Goal: Information Seeking & Learning: Learn about a topic

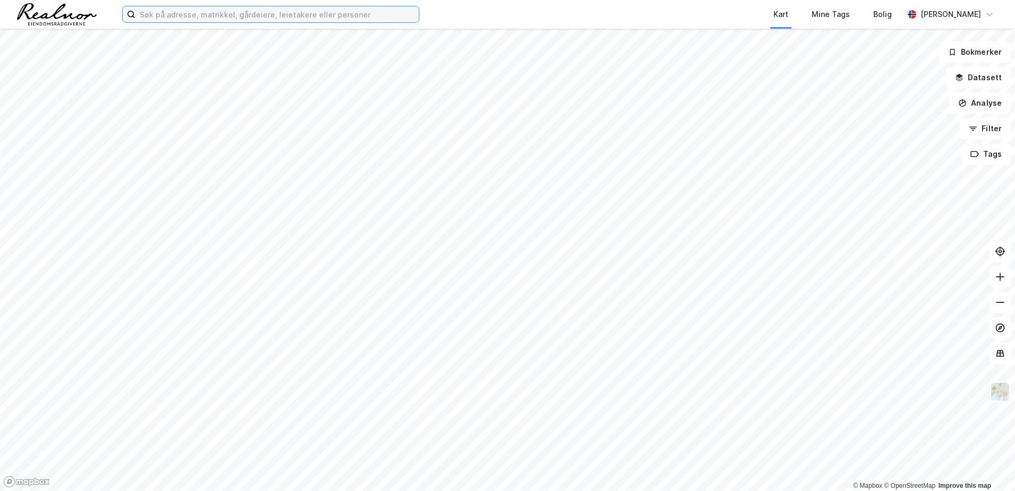
click at [220, 21] on input at bounding box center [277, 14] width 284 height 16
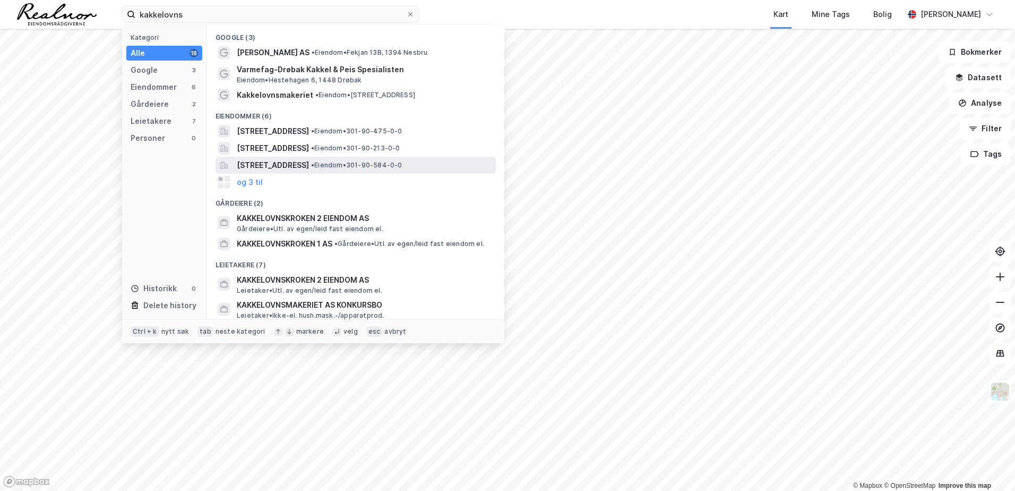
click at [299, 164] on span "[STREET_ADDRESS]" at bounding box center [273, 165] width 72 height 13
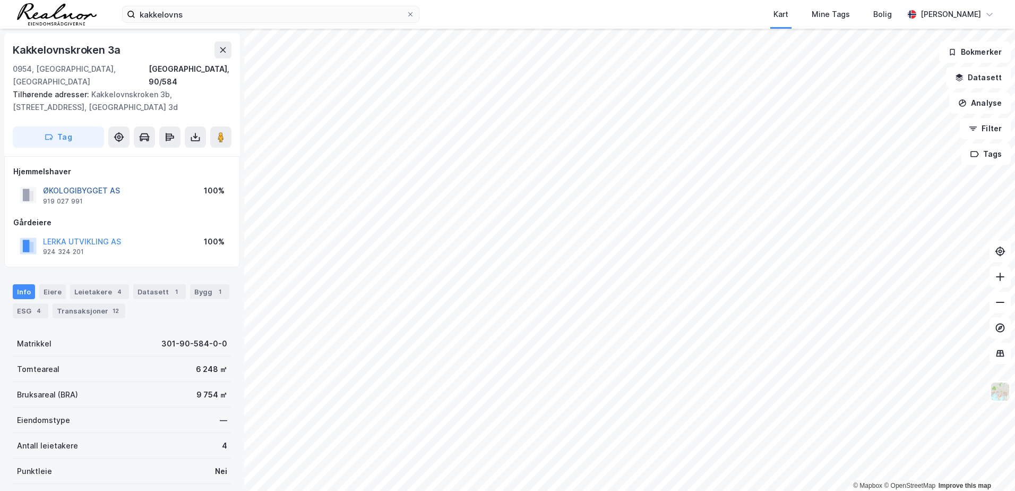
click at [0, 0] on button "ØKOLOGIBYGGET AS" at bounding box center [0, 0] width 0 height 0
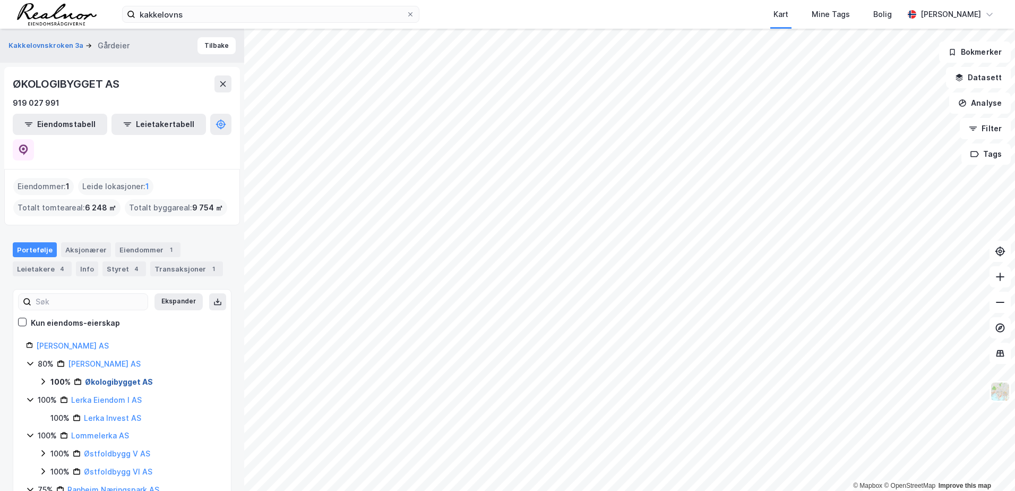
click at [134, 377] on link "Økologibygget AS" at bounding box center [119, 381] width 68 height 9
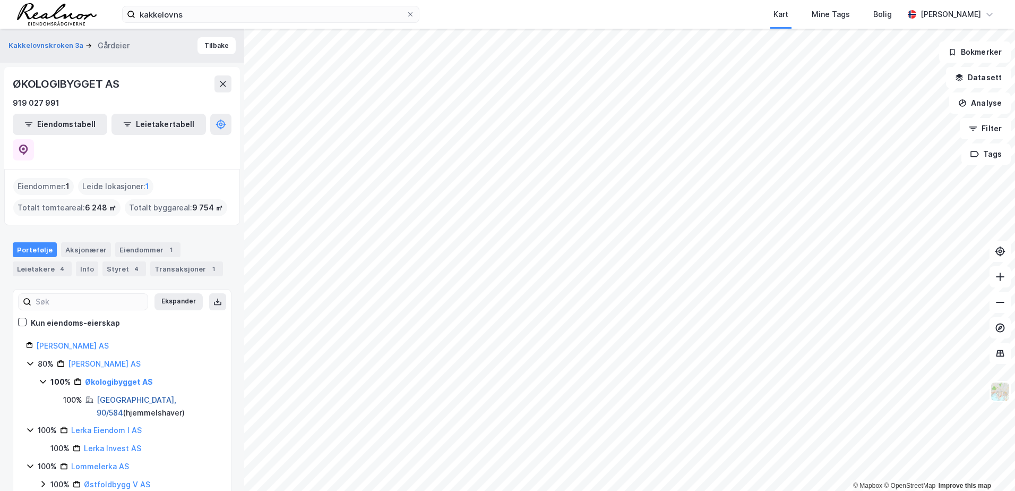
click at [121, 395] on link "[GEOGRAPHIC_DATA], 90/584" at bounding box center [137, 406] width 80 height 22
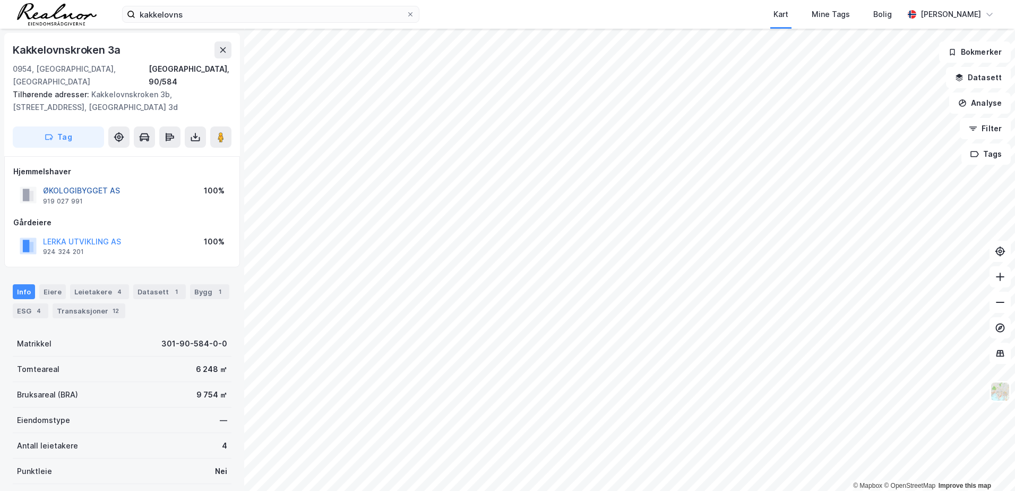
click at [0, 0] on button "ØKOLOGIBYGGET AS" at bounding box center [0, 0] width 0 height 0
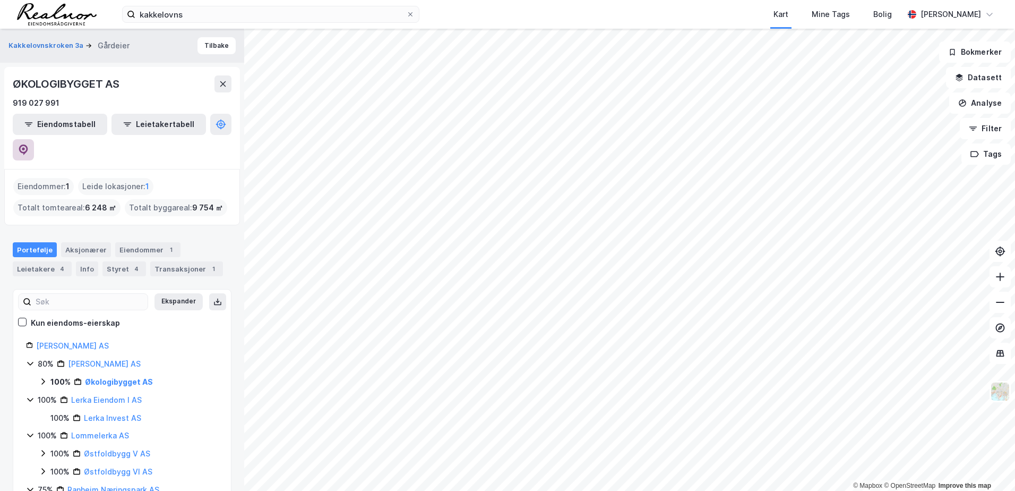
click at [29, 144] on icon at bounding box center [23, 149] width 11 height 11
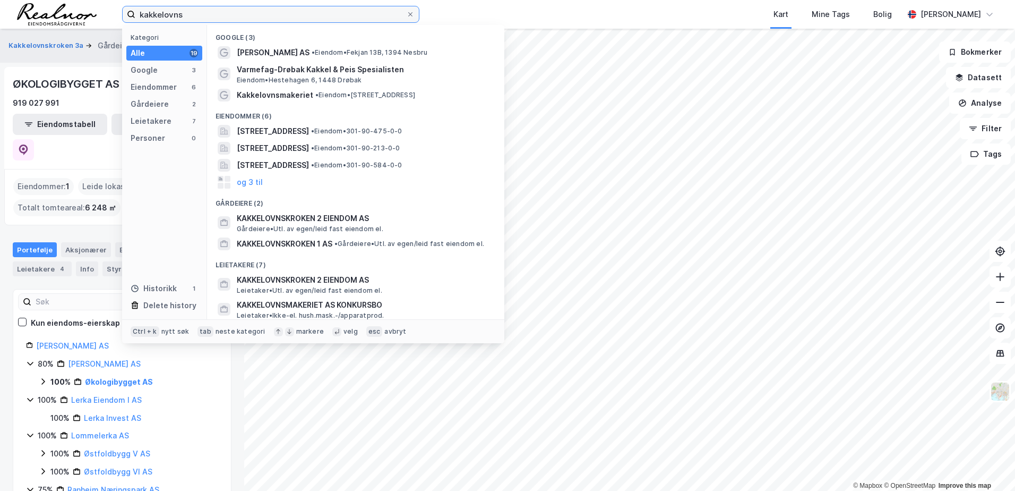
drag, startPoint x: 199, startPoint y: 11, endPoint x: -2, endPoint y: -23, distance: 204.1
click at [0, 0] on html "kakkelovns Kategori Alle 19 Google 3 Eiendommer 6 Gårdeiere 2 Leietakere 7 Pers…" at bounding box center [507, 245] width 1015 height 491
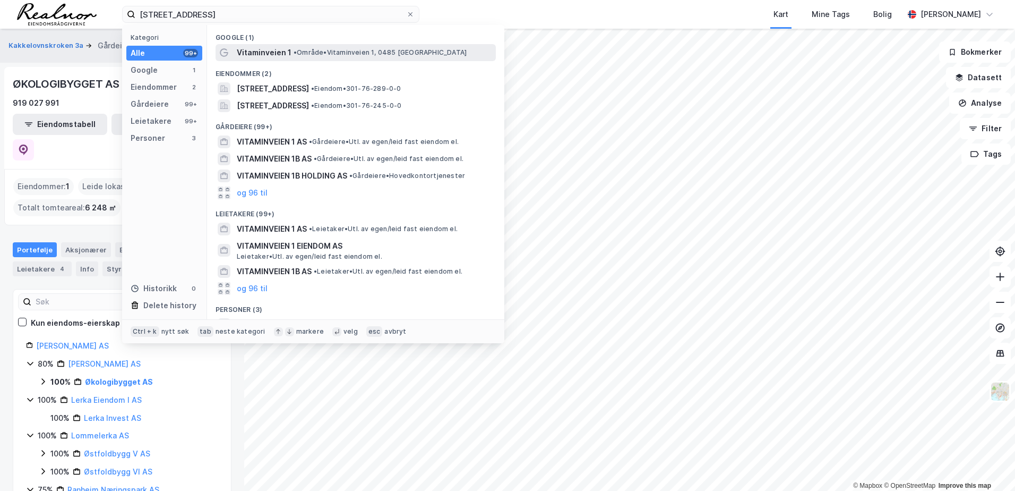
click at [276, 53] on span "Vitaminveien 1" at bounding box center [264, 52] width 55 height 13
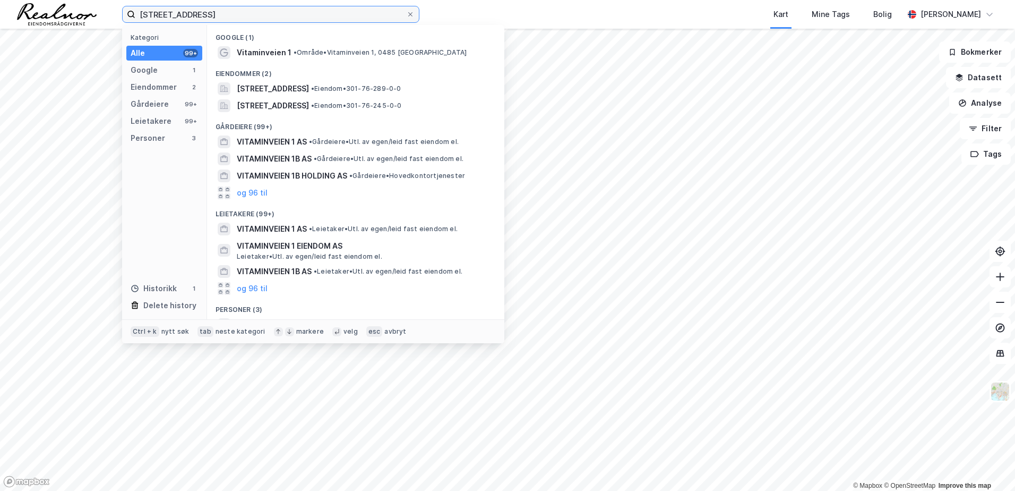
click at [248, 16] on input "[STREET_ADDRESS]" at bounding box center [270, 14] width 271 height 16
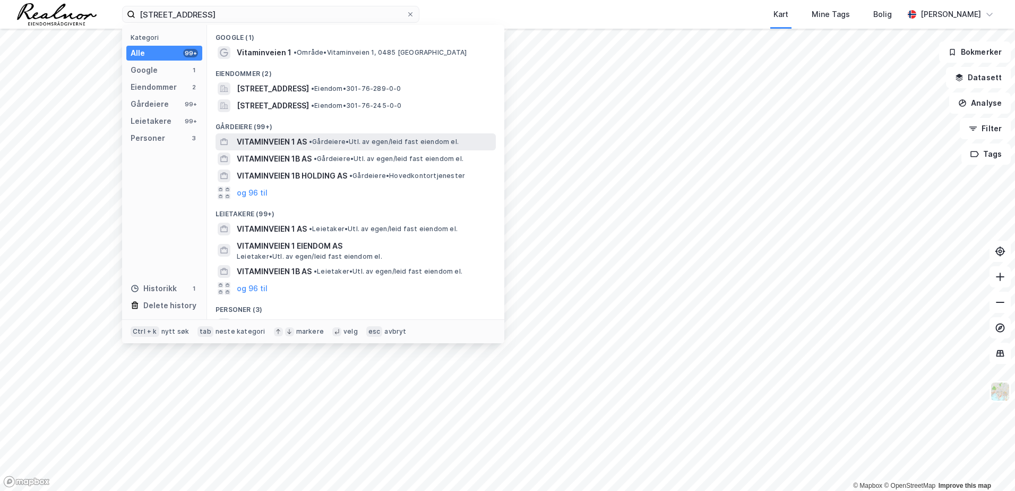
click at [274, 141] on span "VITAMINVEIEN 1 AS" at bounding box center [272, 141] width 70 height 13
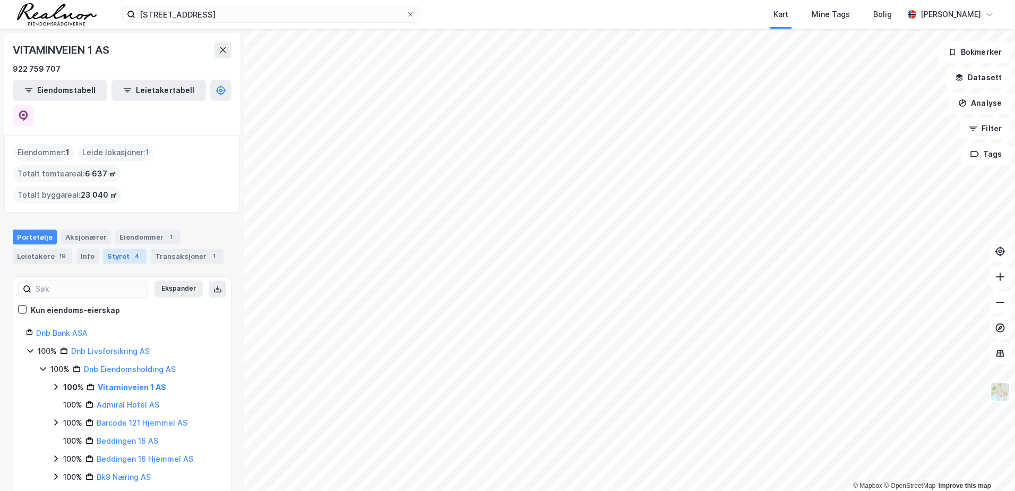
click at [104, 249] on div "Styret 4" at bounding box center [125, 256] width 44 height 15
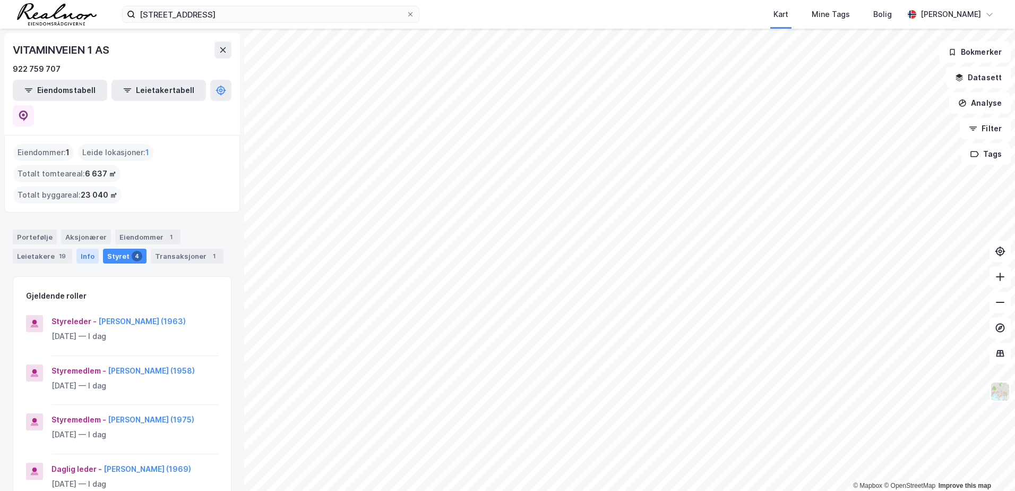
click at [87, 249] on div "Info" at bounding box center [87, 256] width 22 height 15
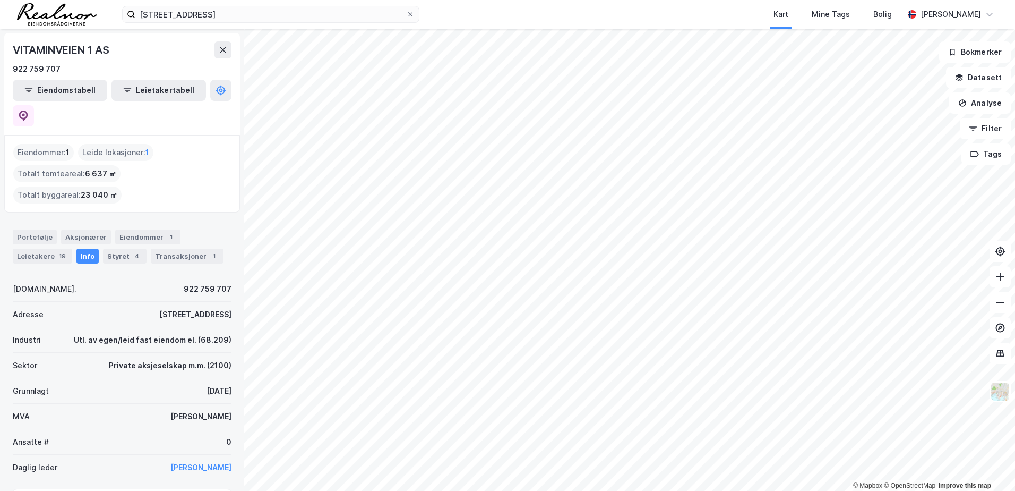
click at [31, 229] on div "Portefølje" at bounding box center [35, 236] width 44 height 15
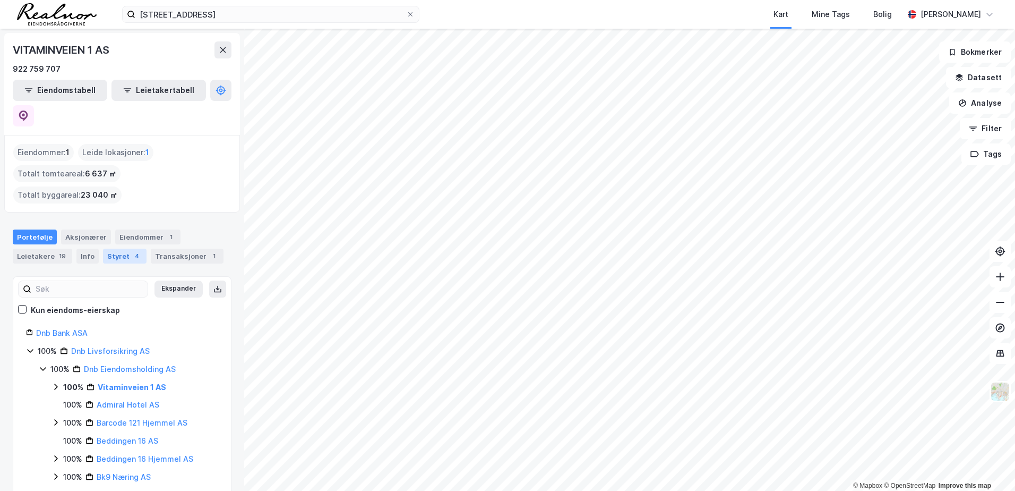
click at [119, 249] on div "Styret 4" at bounding box center [125, 256] width 44 height 15
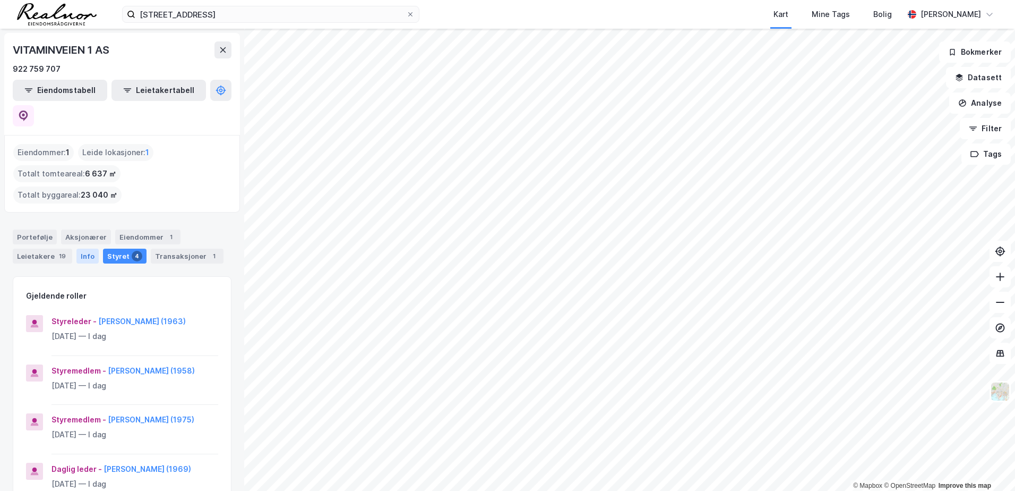
click at [79, 249] on div "Info" at bounding box center [87, 256] width 22 height 15
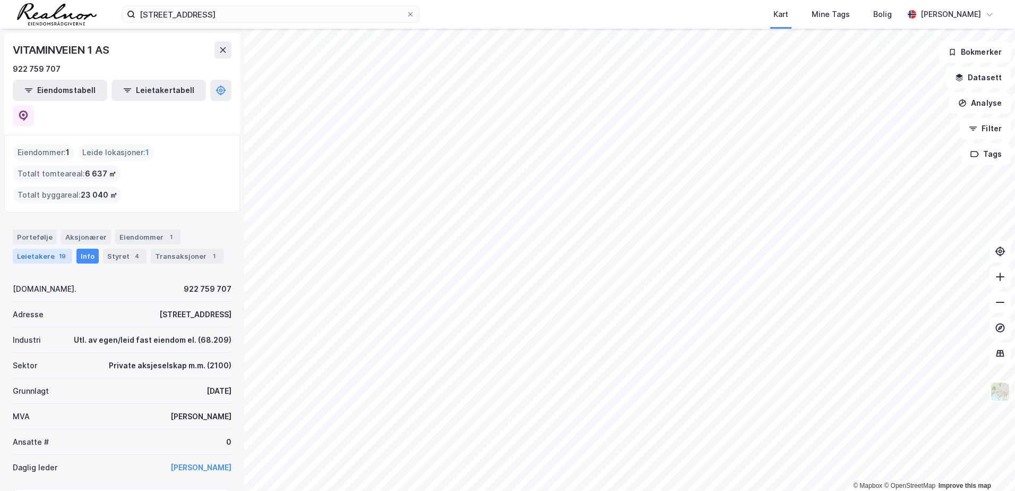
click at [41, 249] on div "Leietakere 19" at bounding box center [42, 256] width 59 height 15
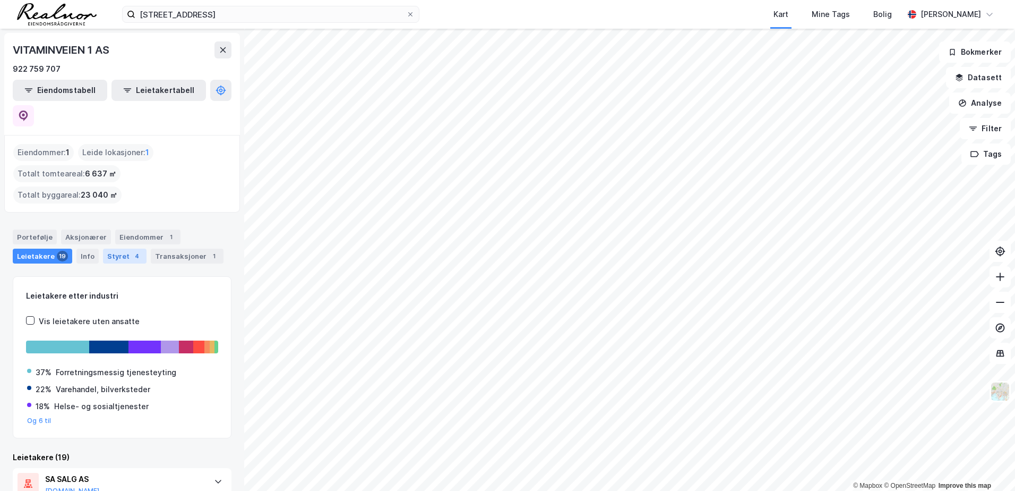
click at [121, 249] on div "Styret 4" at bounding box center [125, 256] width 44 height 15
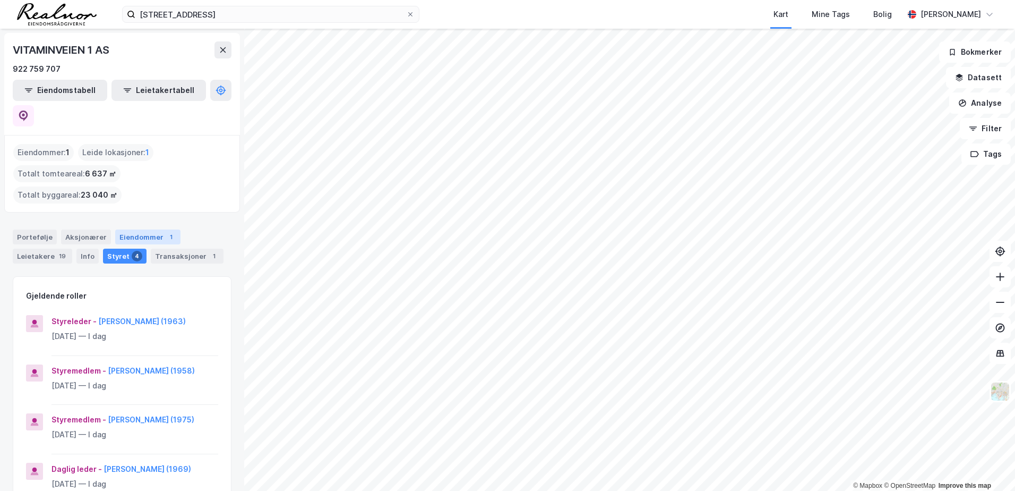
click at [147, 229] on div "Eiendommer 1" at bounding box center [147, 236] width 65 height 15
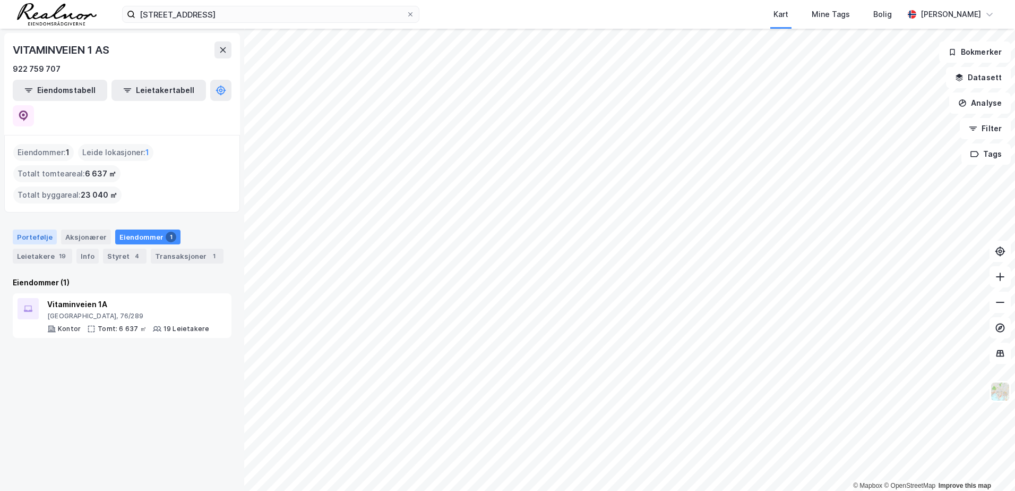
click at [39, 229] on div "Portefølje" at bounding box center [35, 236] width 44 height 15
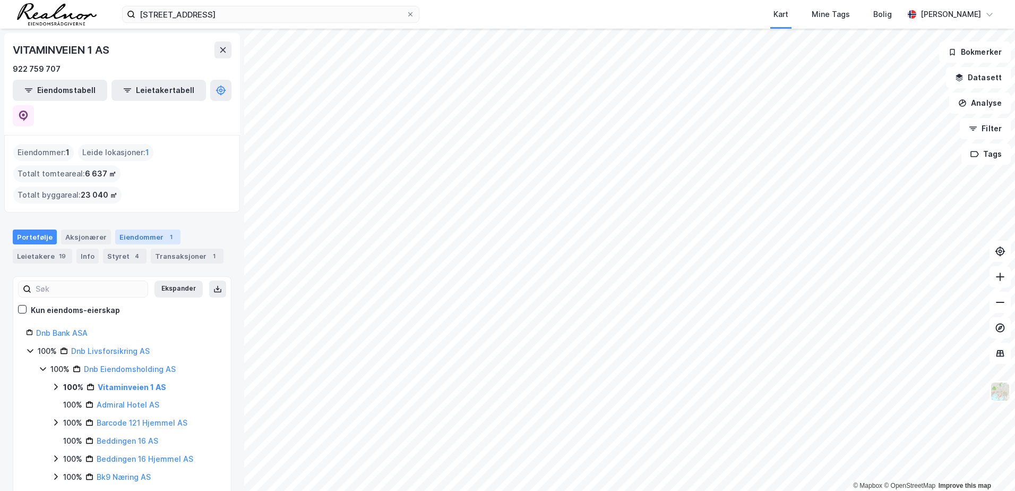
click at [137, 229] on div "Eiendommer 1" at bounding box center [147, 236] width 65 height 15
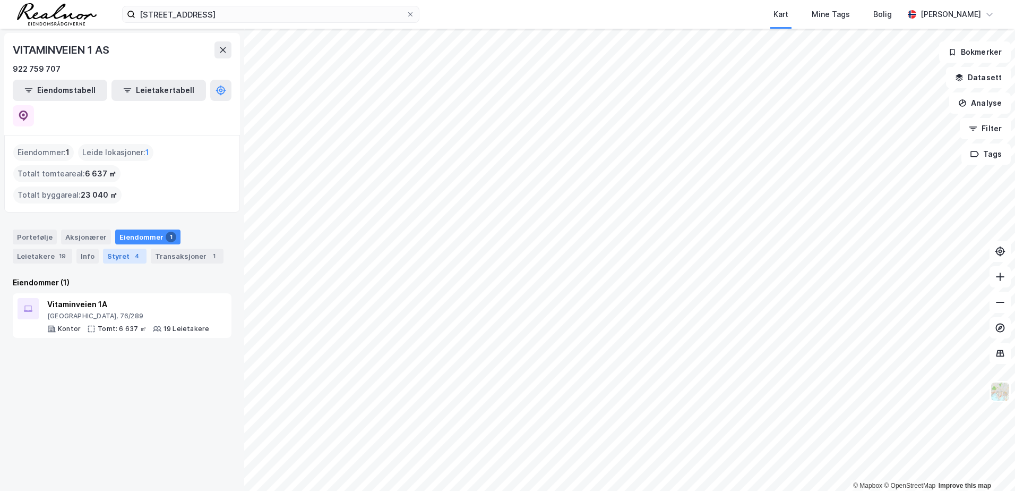
click at [124, 249] on div "Styret 4" at bounding box center [125, 256] width 44 height 15
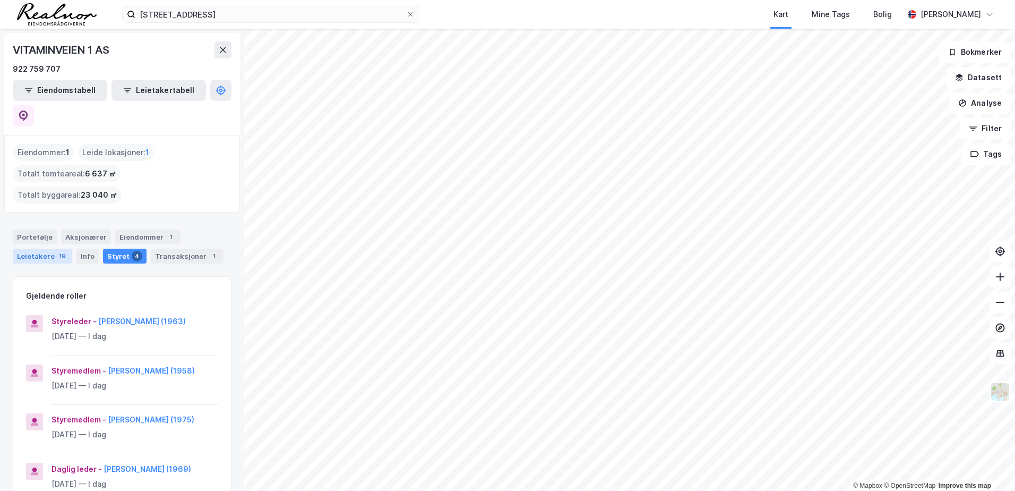
click at [30, 249] on div "Leietakere 19" at bounding box center [42, 256] width 59 height 15
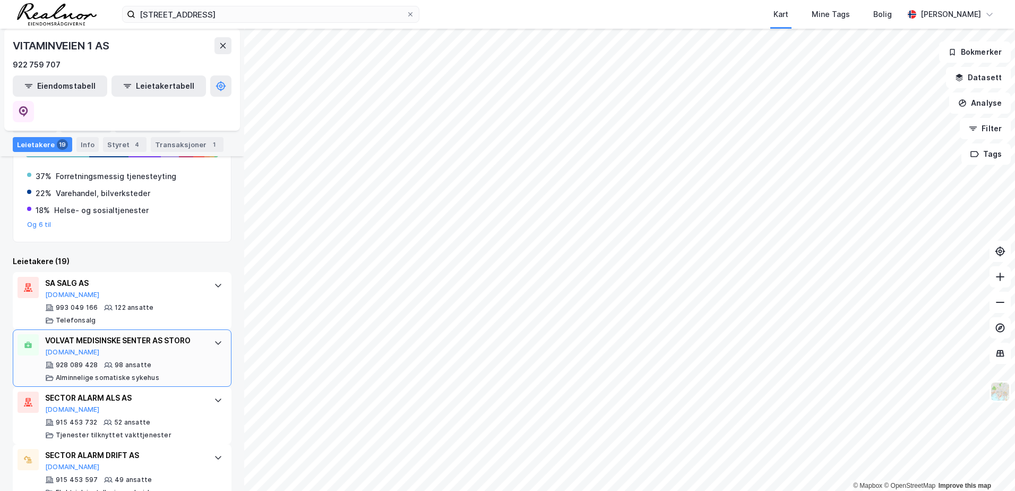
scroll to position [212, 0]
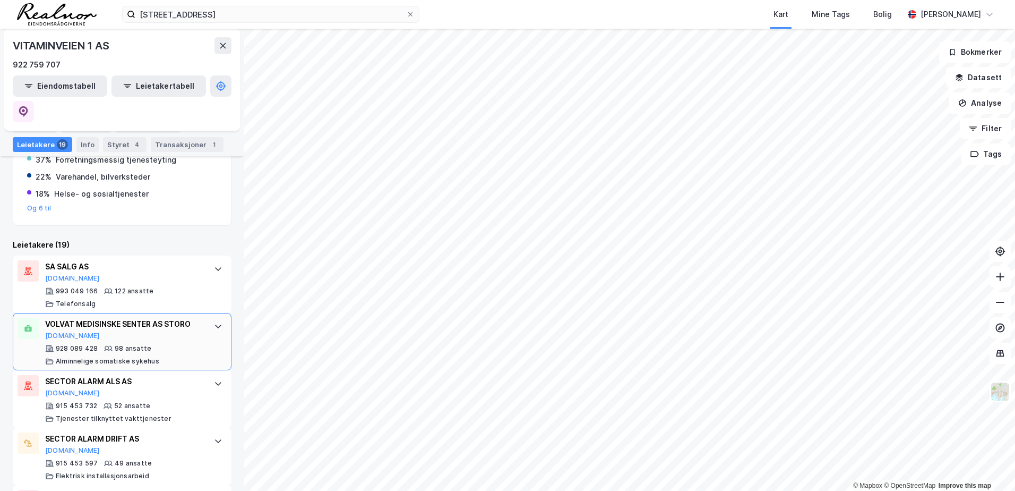
click at [214, 322] on icon at bounding box center [218, 326] width 8 height 8
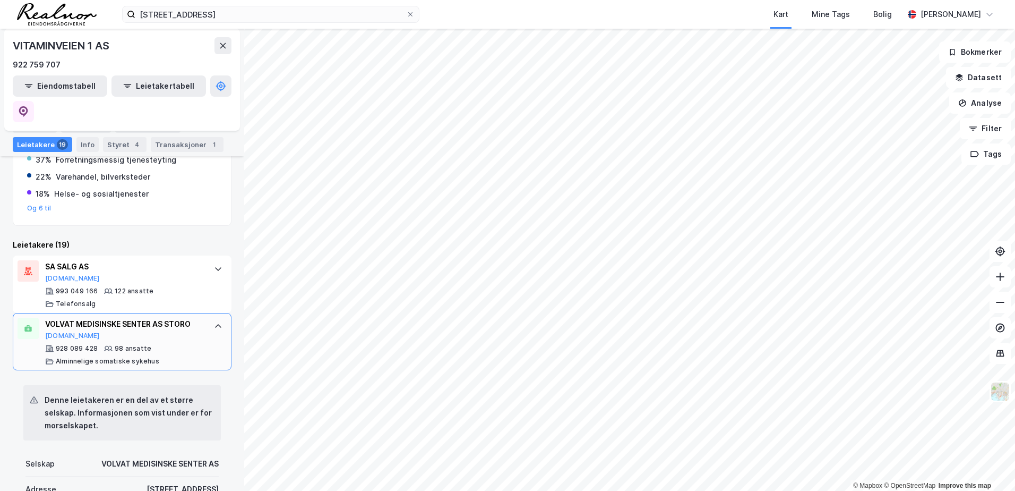
click at [212, 318] on div at bounding box center [218, 326] width 17 height 17
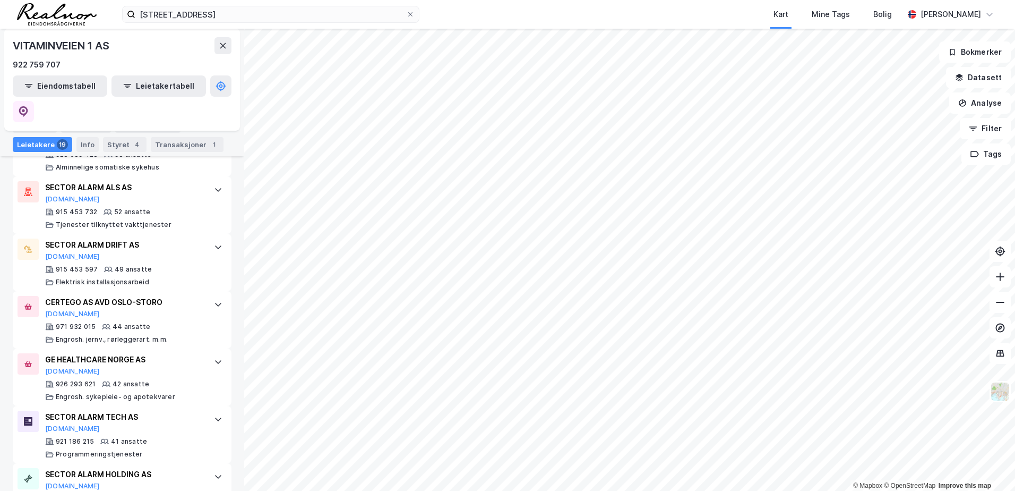
scroll to position [236, 0]
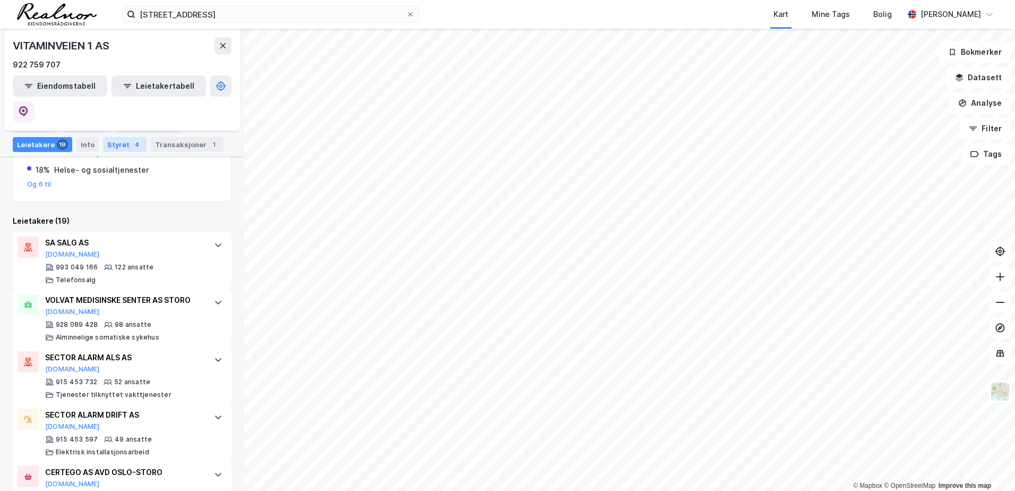
click at [122, 147] on div "Styret 4" at bounding box center [125, 144] width 44 height 15
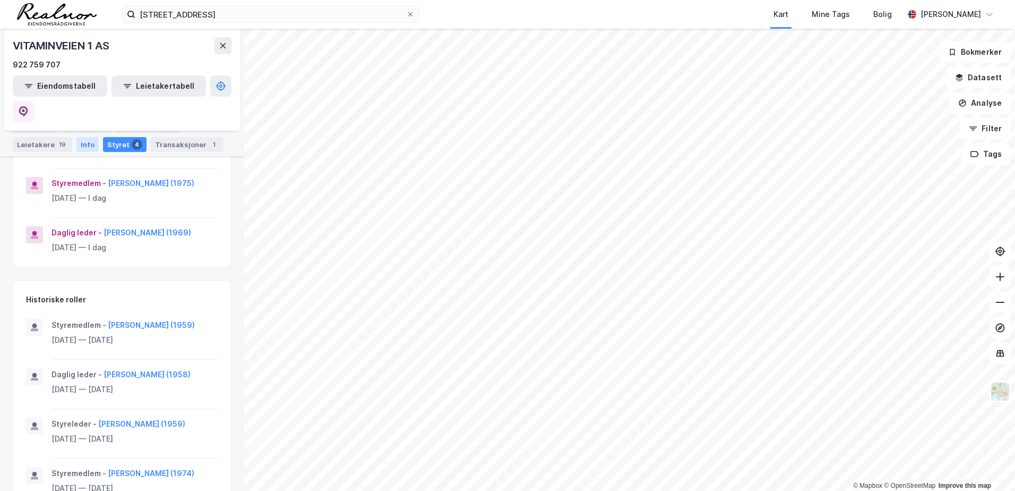
click at [86, 146] on div "Info" at bounding box center [87, 144] width 22 height 15
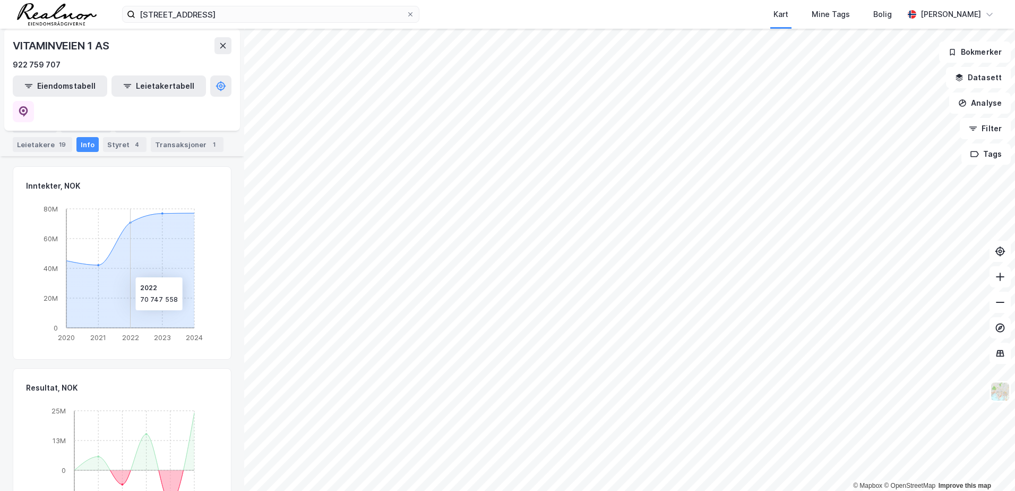
scroll to position [396, 0]
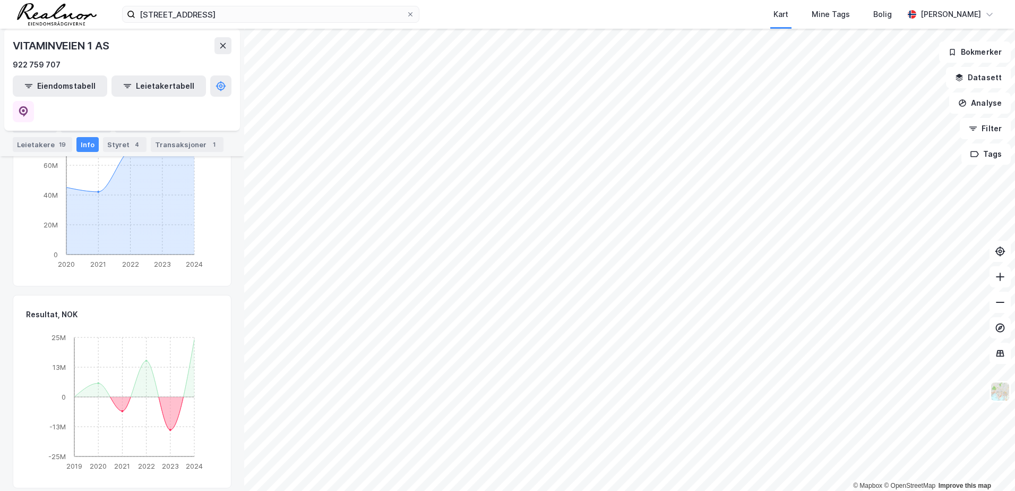
drag, startPoint x: 144, startPoint y: 122, endPoint x: 125, endPoint y: 124, distance: 19.2
click at [141, 122] on div "Eiendommer 1" at bounding box center [147, 125] width 65 height 15
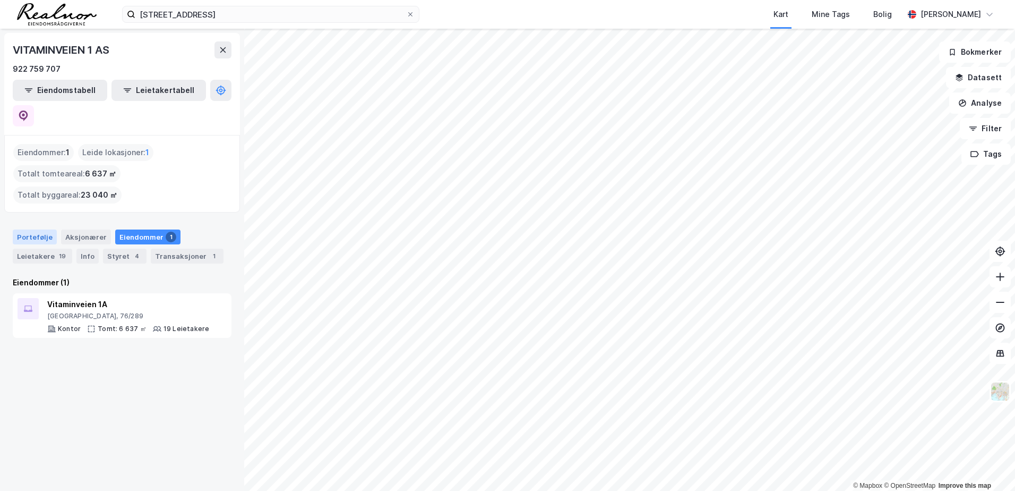
click at [35, 229] on div "Portefølje" at bounding box center [35, 236] width 44 height 15
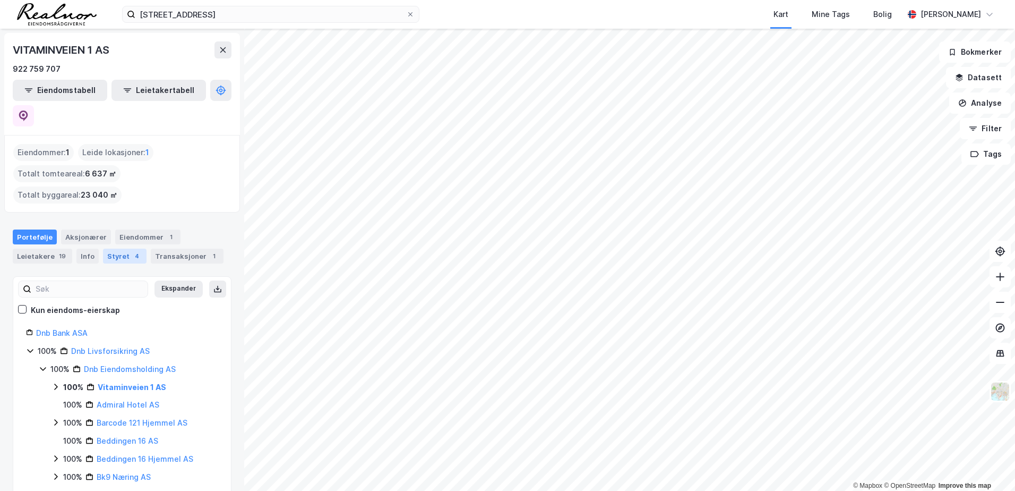
click at [112, 249] on div "Styret 4" at bounding box center [125, 256] width 44 height 15
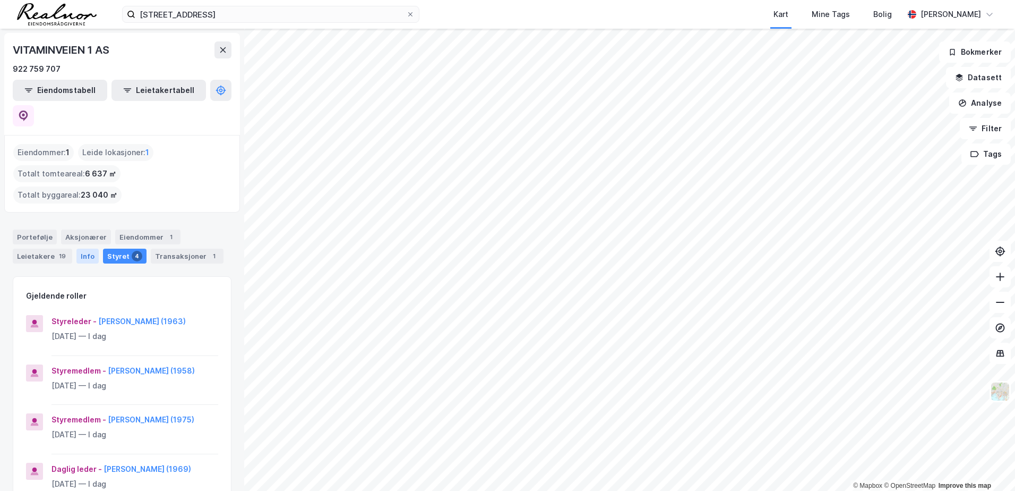
click at [89, 249] on div "Info" at bounding box center [87, 256] width 22 height 15
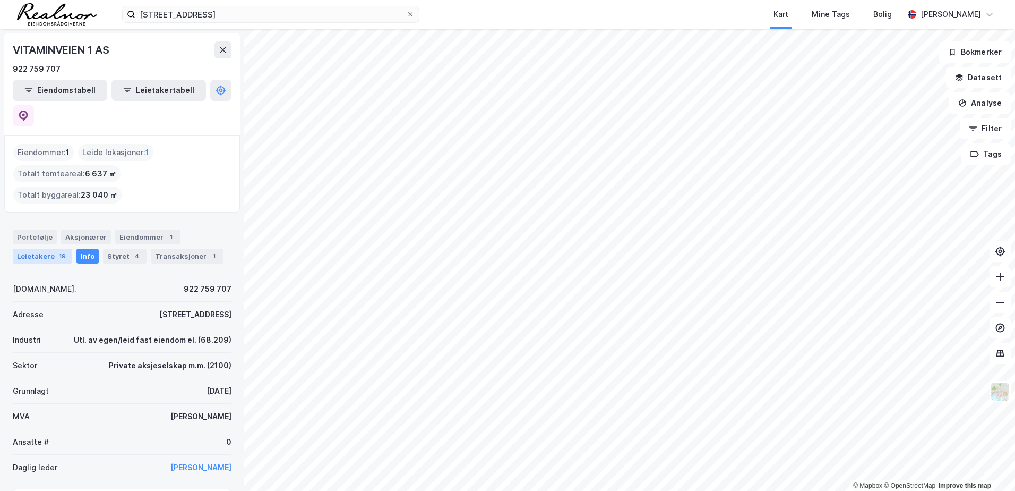
click at [50, 249] on div "Leietakere 19" at bounding box center [42, 256] width 59 height 15
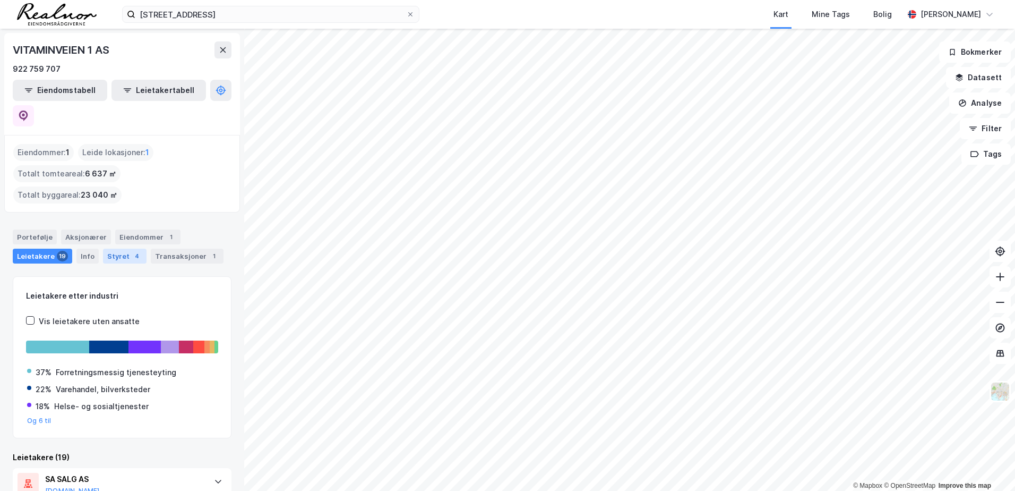
click at [118, 249] on div "Styret 4" at bounding box center [125, 256] width 44 height 15
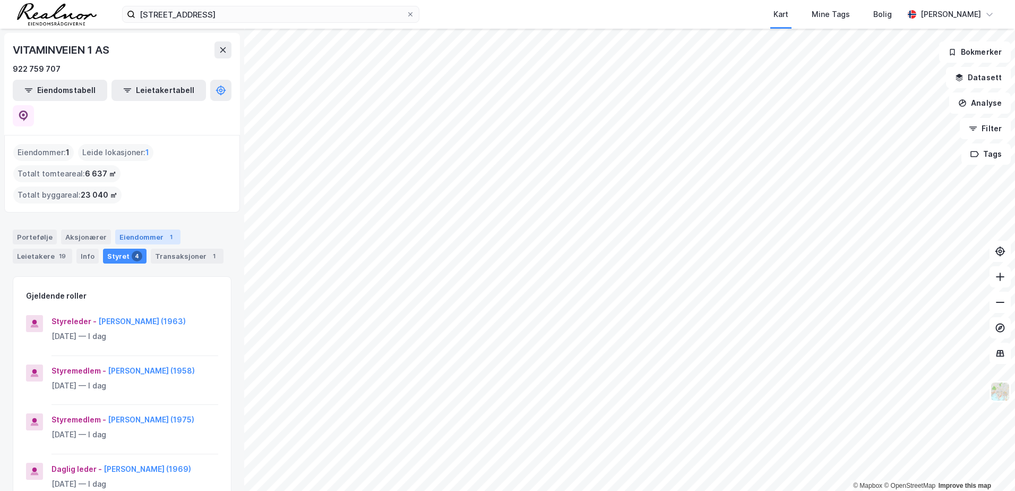
click at [153, 229] on div "Eiendommer 1" at bounding box center [147, 236] width 65 height 15
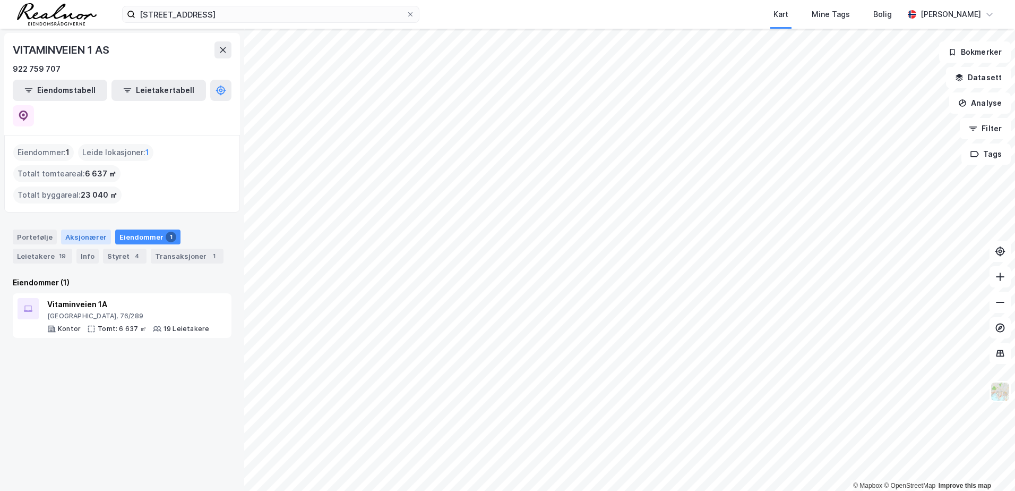
click at [79, 229] on div "Aksjonærer" at bounding box center [86, 236] width 50 height 15
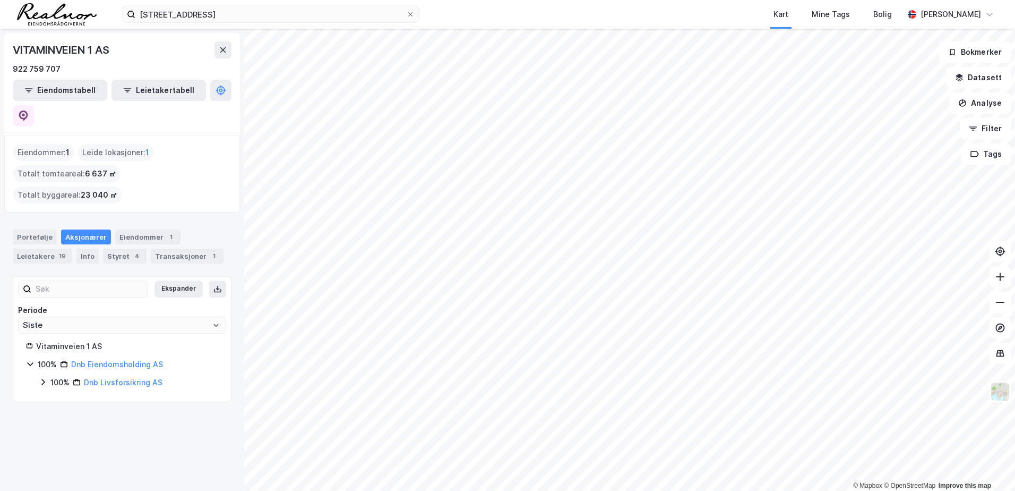
click at [29, 360] on icon at bounding box center [30, 364] width 8 height 8
click at [136, 360] on link "Dnb Eiendomsholding AS" at bounding box center [117, 364] width 92 height 9
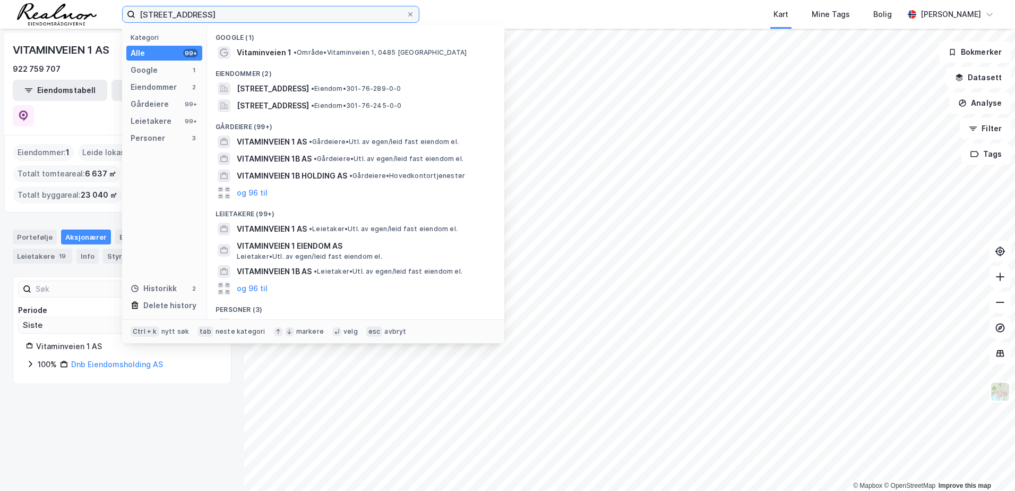
drag, startPoint x: 317, startPoint y: 14, endPoint x: 52, endPoint y: -2, distance: 265.5
click at [52, 0] on html "vitaminveien 1 Kategori Alle 99+ Google 1 Eiendommer 2 Gårdeiere 99+ Leietakere…" at bounding box center [507, 245] width 1015 height 491
paste input "Dampsagevien 2A"
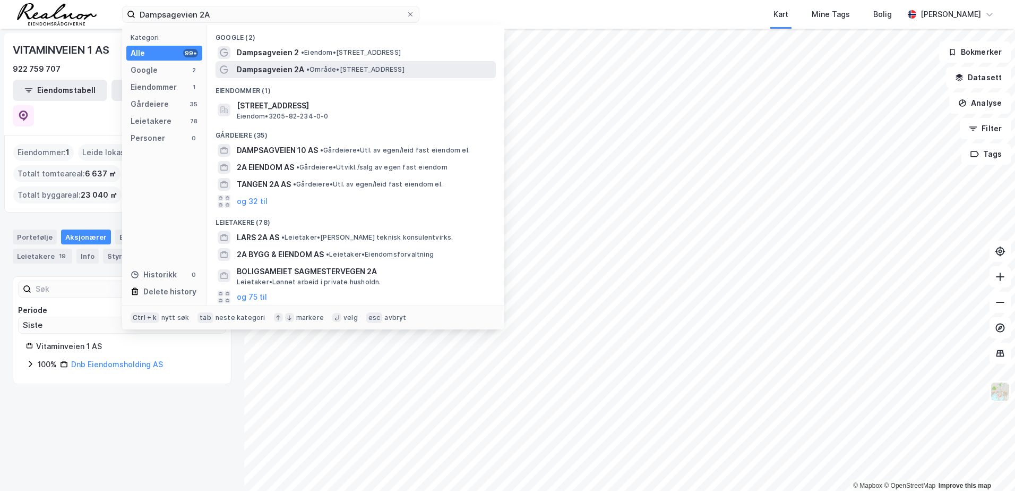
click at [277, 65] on span "Dampsagveien 2A" at bounding box center [270, 69] width 67 height 13
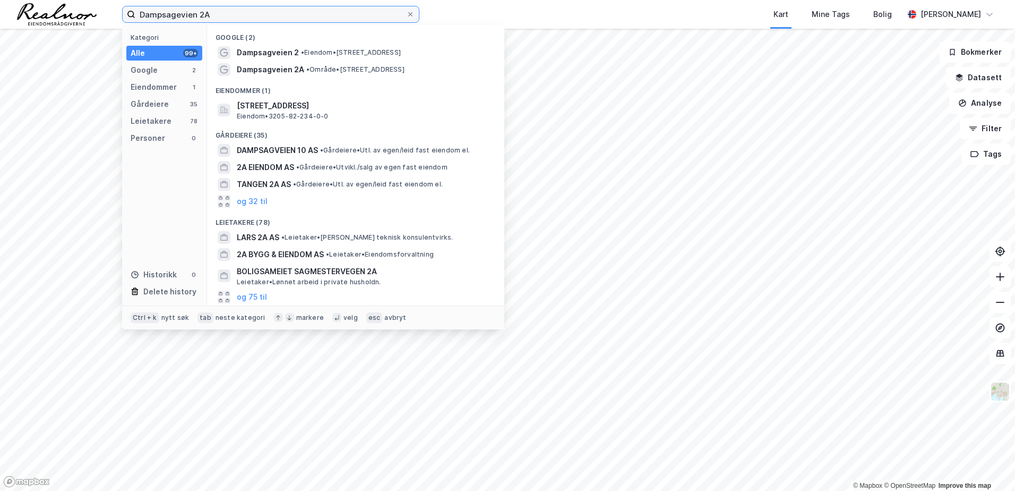
click at [249, 18] on input "Dampsagevien 2A" at bounding box center [270, 14] width 271 height 16
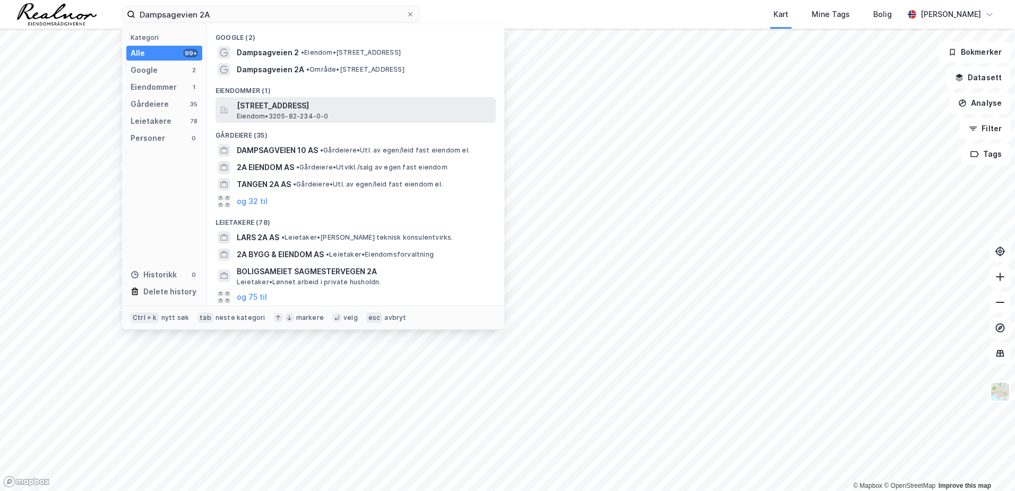
click at [263, 107] on span "[STREET_ADDRESS]" at bounding box center [364, 105] width 255 height 13
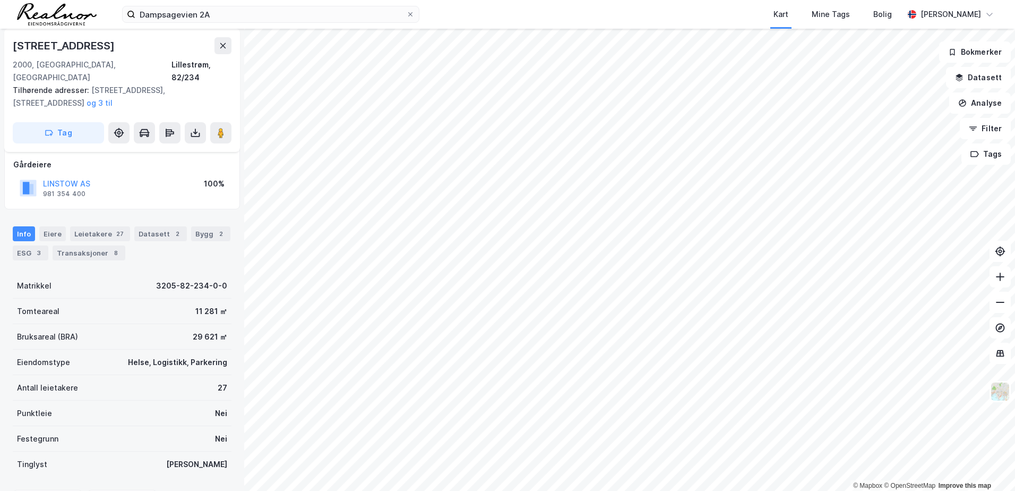
scroll to position [6, 0]
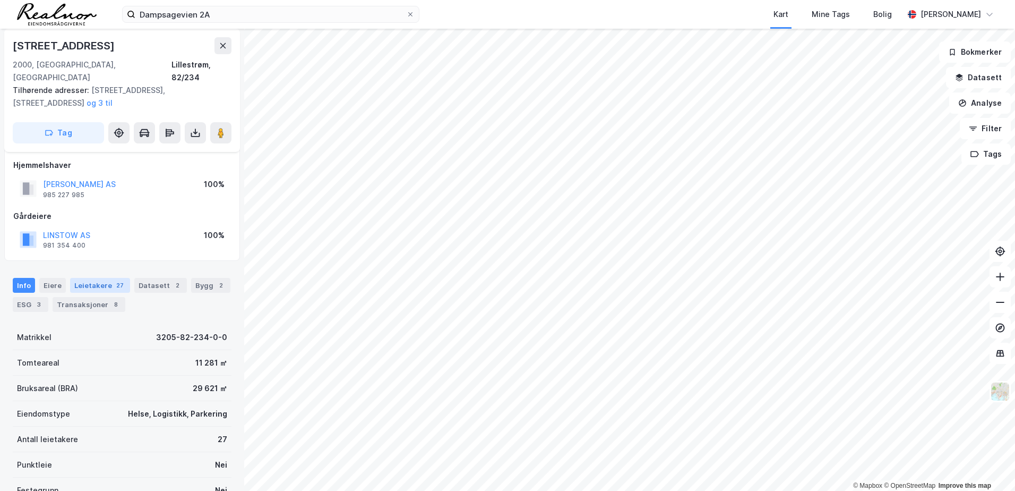
click at [84, 278] on div "Leietakere 27" at bounding box center [100, 285] width 60 height 15
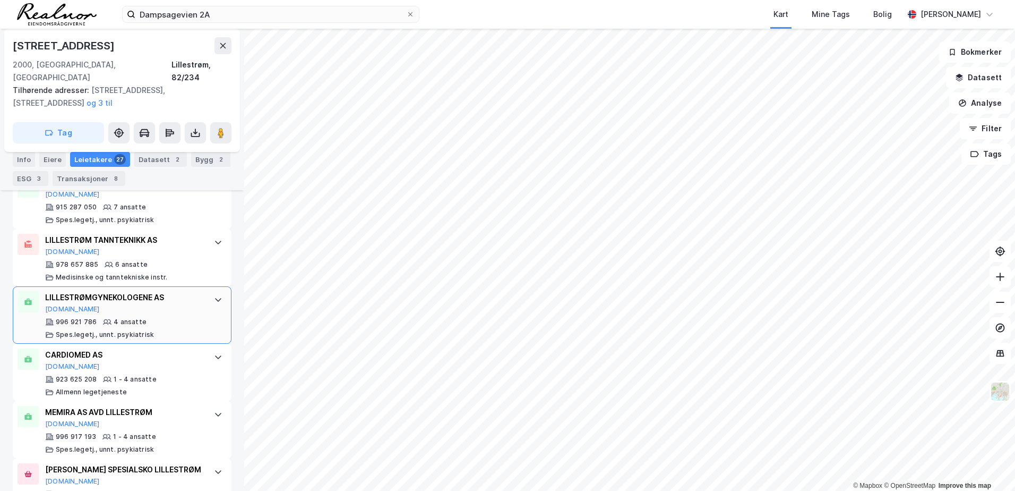
scroll to position [1042, 0]
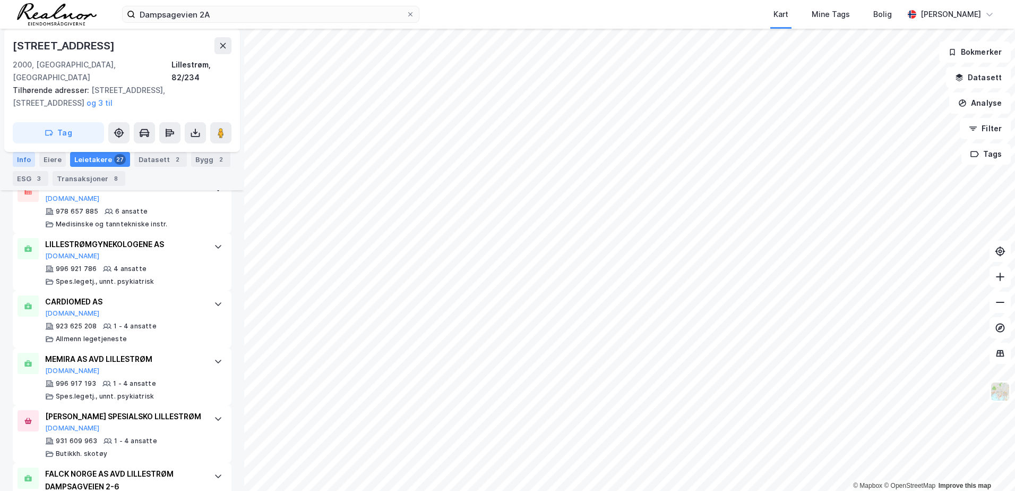
click at [22, 160] on div "Info" at bounding box center [24, 159] width 22 height 15
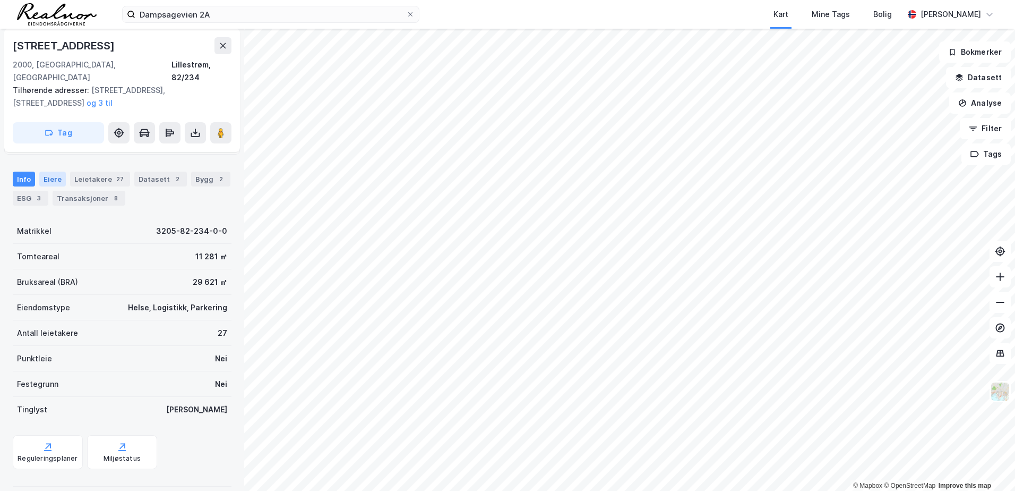
click at [48, 172] on div "Eiere" at bounding box center [52, 179] width 27 height 15
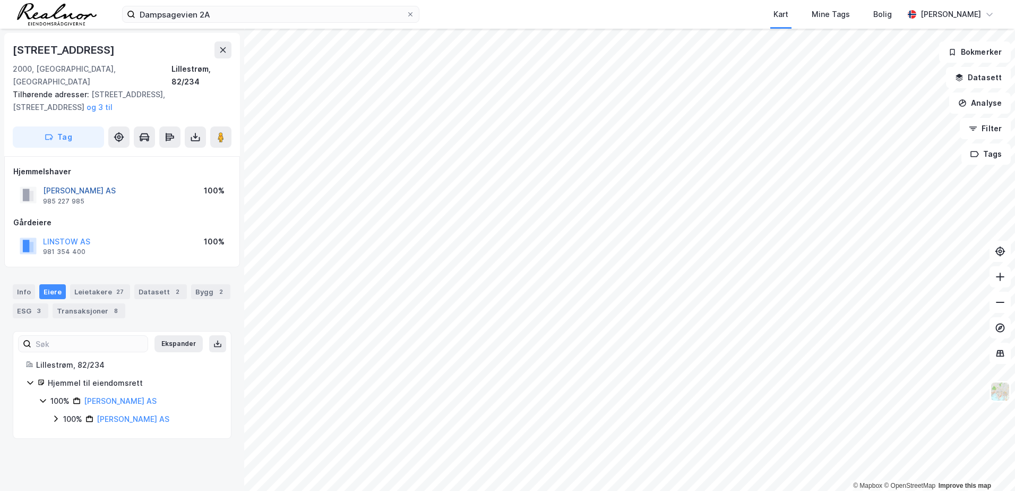
click at [0, 0] on button "[PERSON_NAME] AS" at bounding box center [0, 0] width 0 height 0
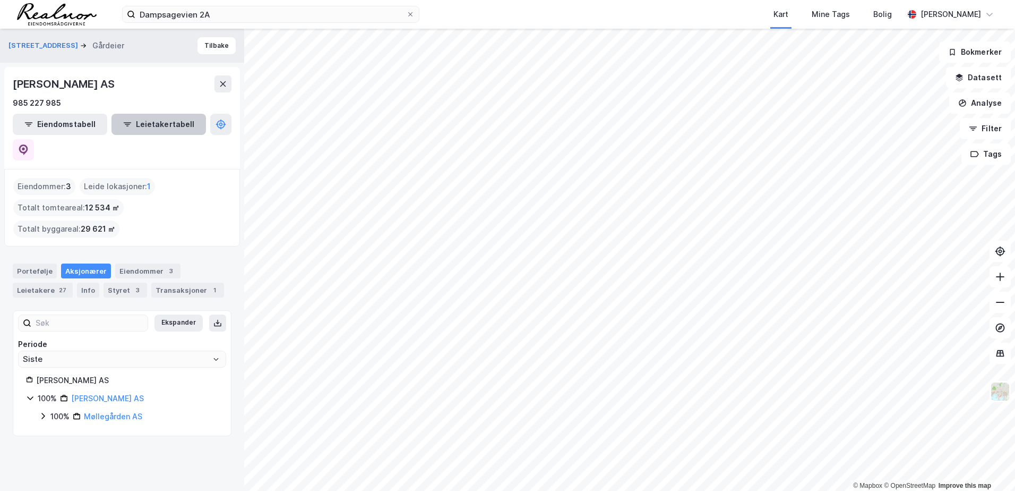
click at [160, 122] on button "Leietakertabell" at bounding box center [159, 124] width 95 height 21
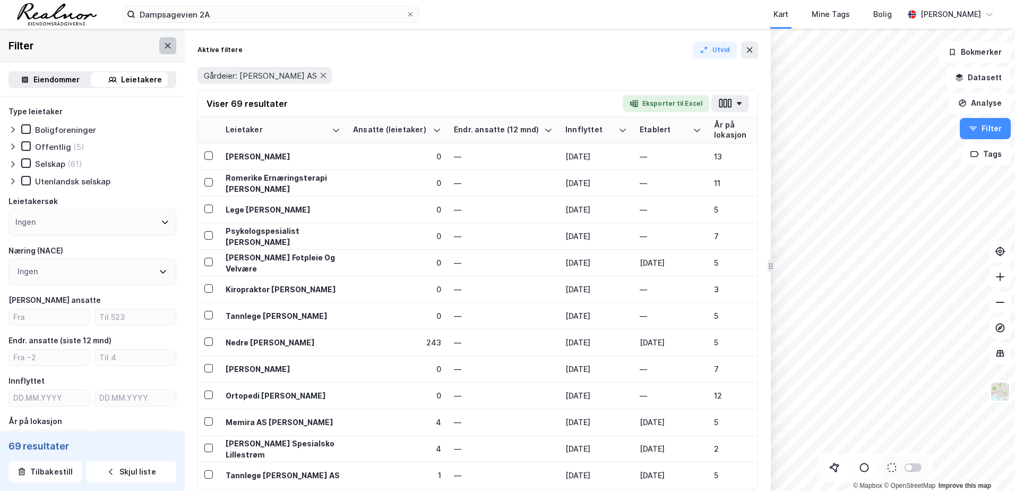
click at [162, 40] on button at bounding box center [167, 45] width 17 height 17
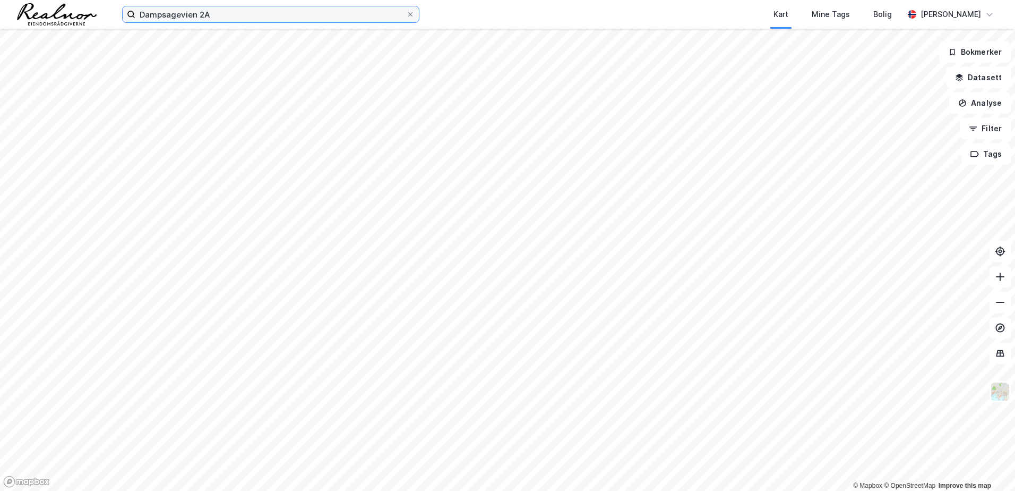
click at [311, 18] on input "Dampsagevien 2A" at bounding box center [270, 14] width 271 height 16
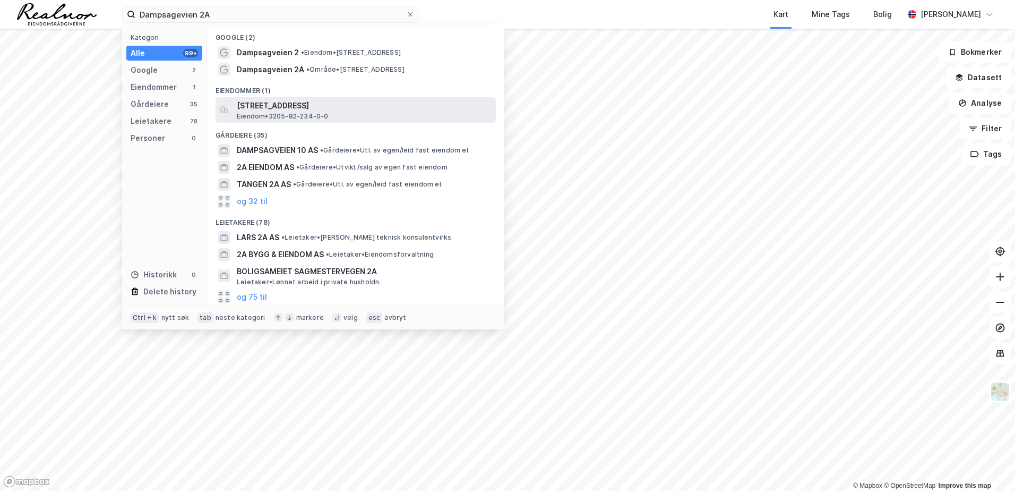
click at [259, 108] on span "[STREET_ADDRESS]" at bounding box center [364, 105] width 255 height 13
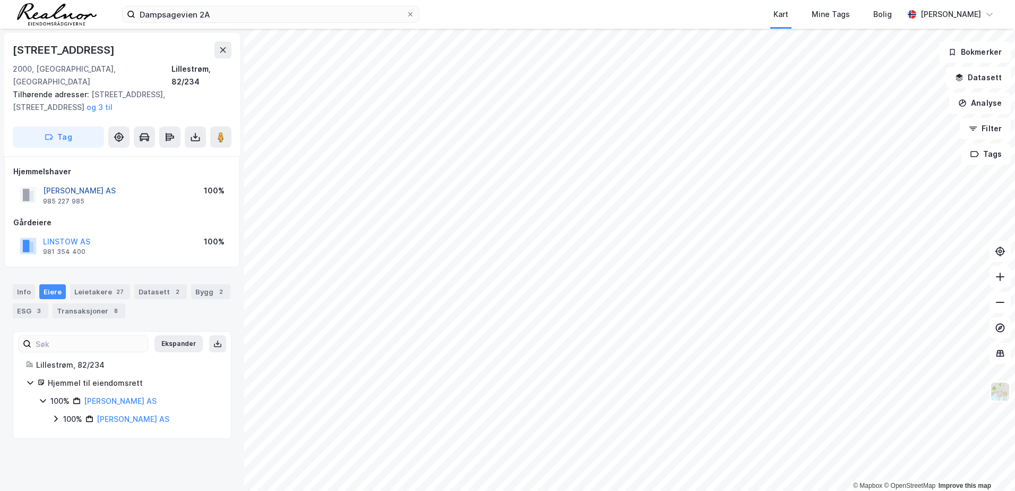
click at [0, 0] on button "[PERSON_NAME] AS" at bounding box center [0, 0] width 0 height 0
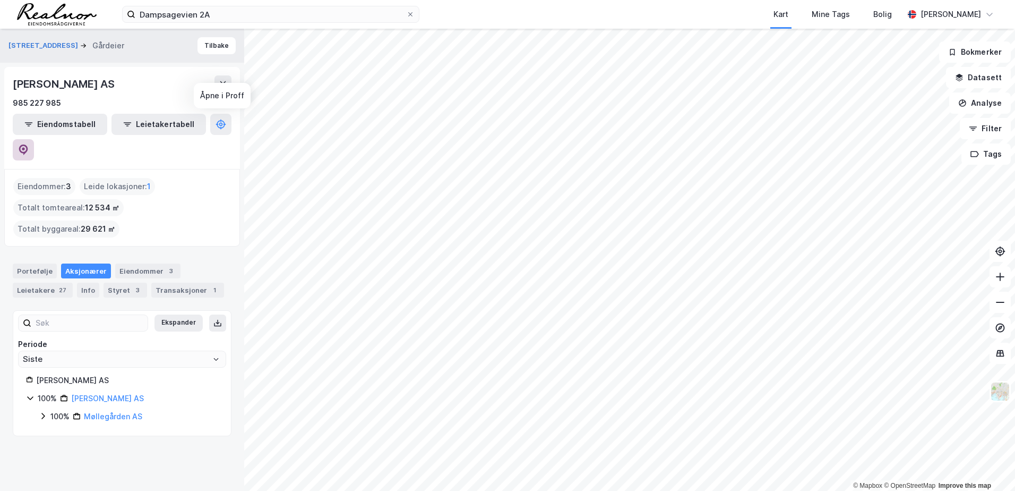
click at [28, 144] on icon at bounding box center [23, 149] width 9 height 11
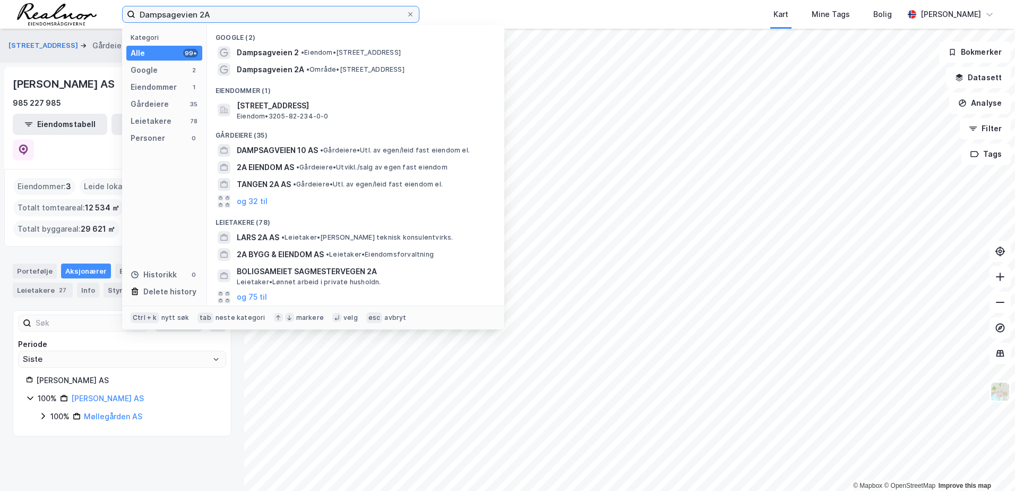
drag, startPoint x: 353, startPoint y: 11, endPoint x: -2, endPoint y: -14, distance: 355.7
click at [0, 0] on html "Dampsagevien 2A Kategori Alle 99+ Google 2 Eiendommer 1 Gårdeiere 35 Leietakere…" at bounding box center [507, 245] width 1015 height 491
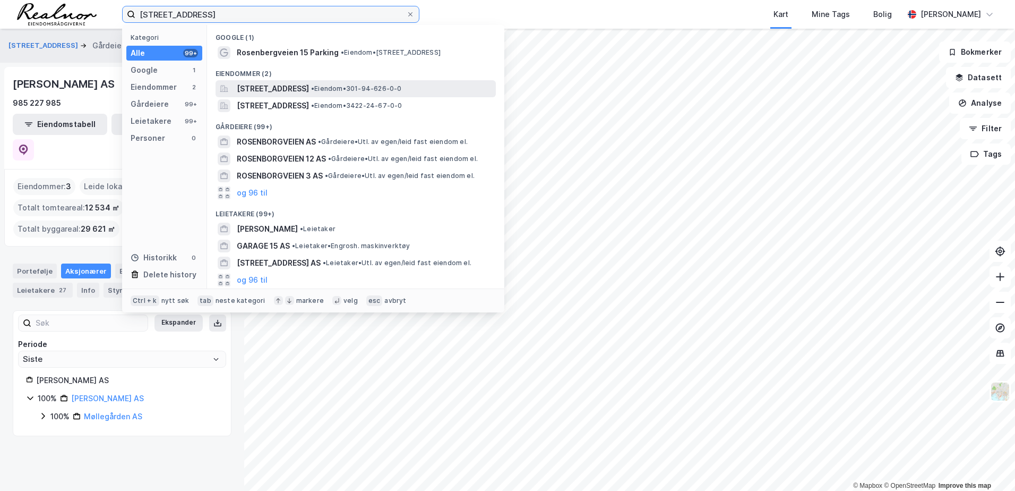
type input "[STREET_ADDRESS]"
click at [280, 88] on span "[STREET_ADDRESS]" at bounding box center [273, 88] width 72 height 13
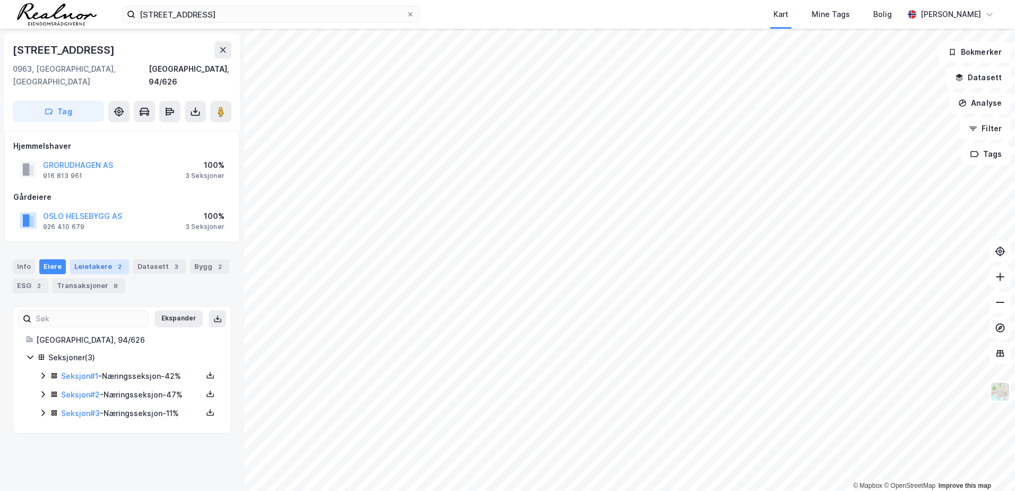
click at [95, 259] on div "Leietakere 2" at bounding box center [99, 266] width 59 height 15
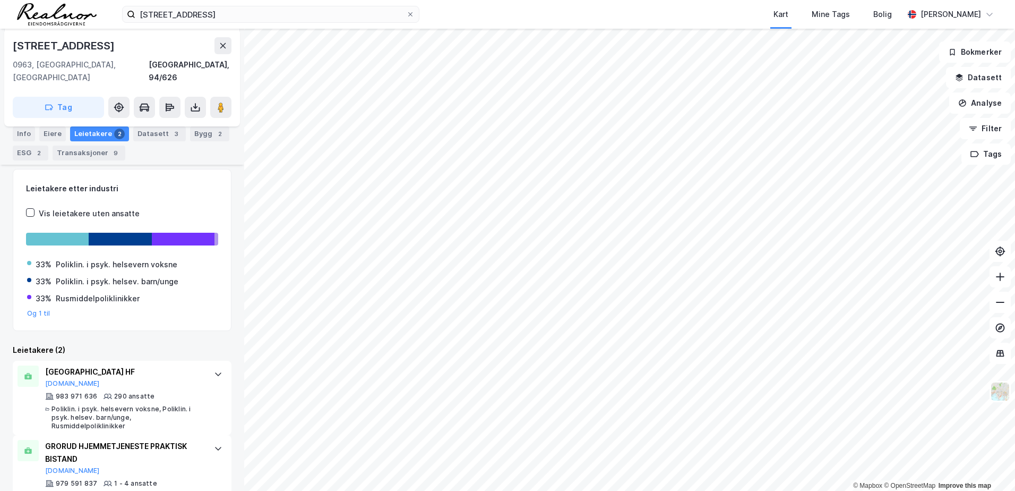
scroll to position [151, 0]
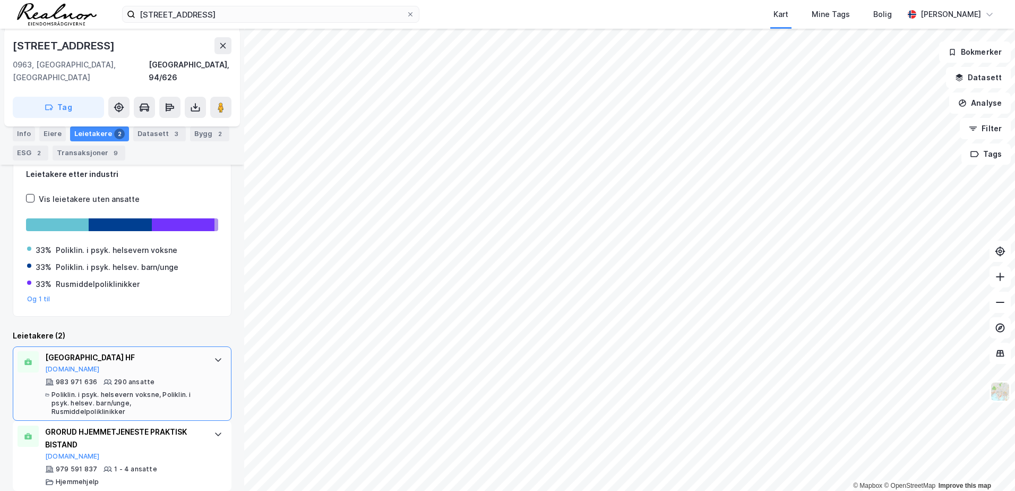
click at [214, 355] on icon at bounding box center [218, 359] width 8 height 8
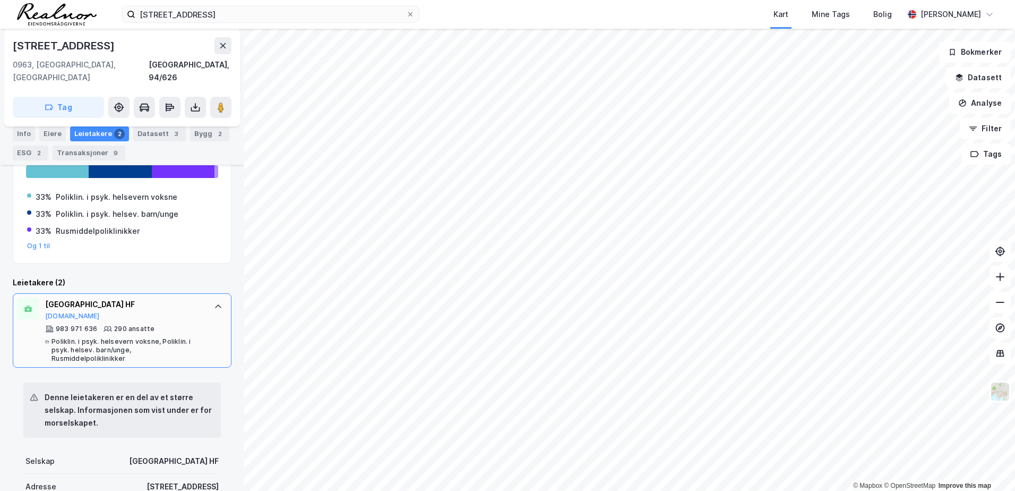
scroll to position [258, 0]
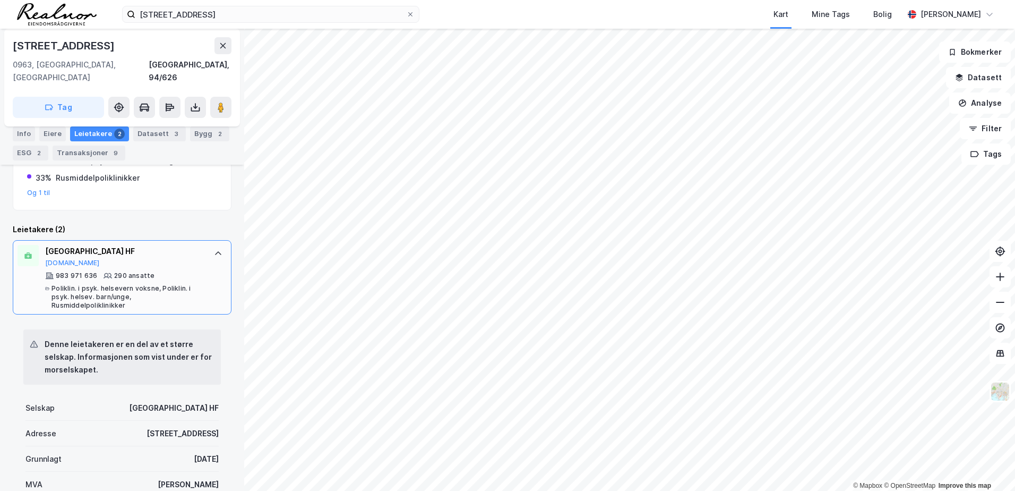
click at [210, 251] on div "[GEOGRAPHIC_DATA] HF [DOMAIN_NAME] 983 971 636 290 ansatte Poliklin. i psyk. he…" at bounding box center [122, 277] width 219 height 74
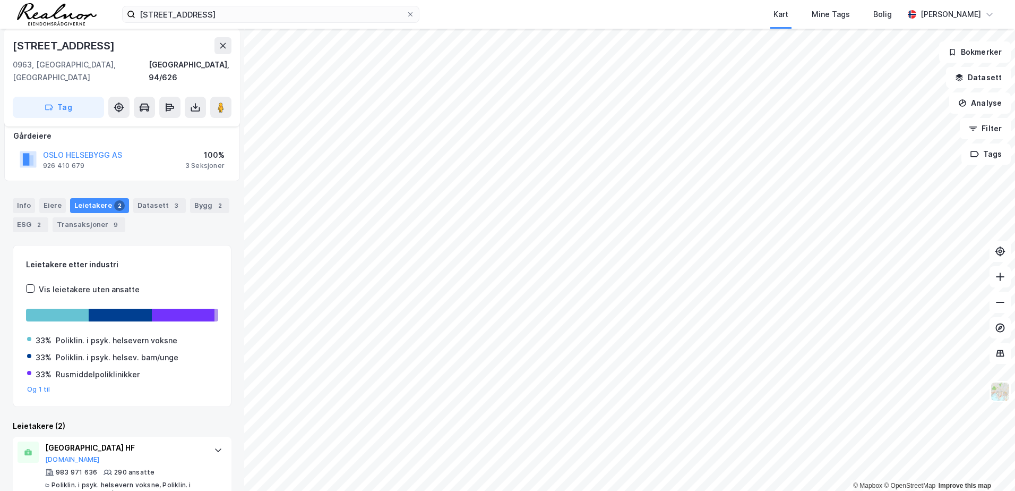
scroll to position [151, 0]
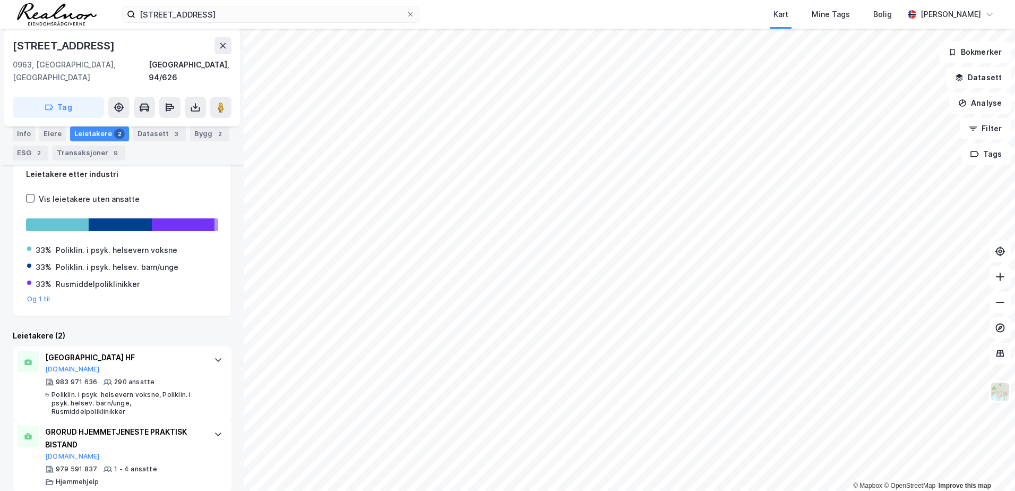
click at [214, 355] on icon at bounding box center [218, 359] width 8 height 8
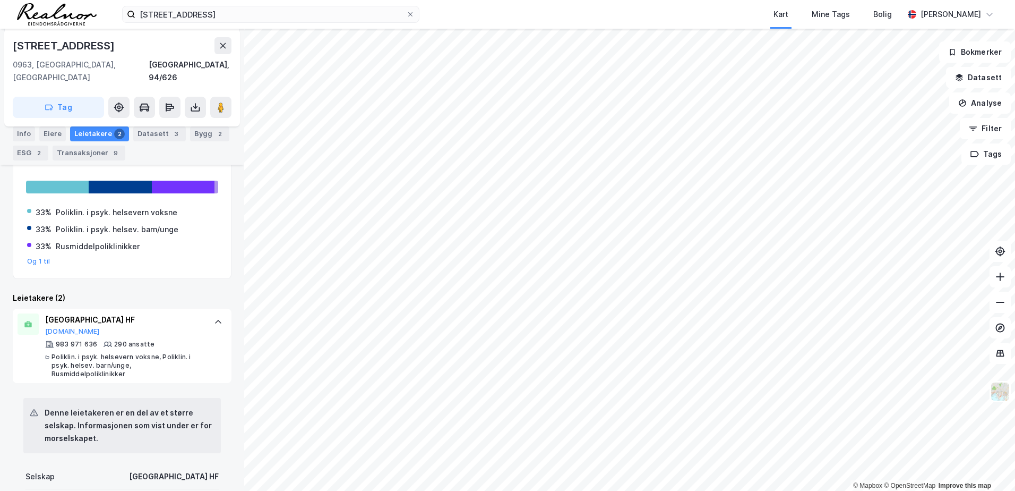
scroll to position [204, 0]
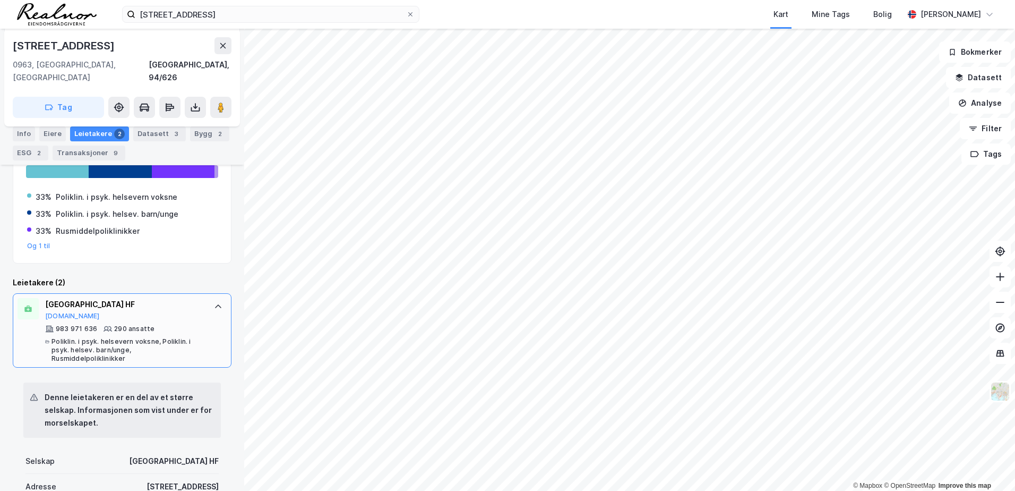
click at [144, 298] on div "[GEOGRAPHIC_DATA] HF" at bounding box center [124, 304] width 158 height 13
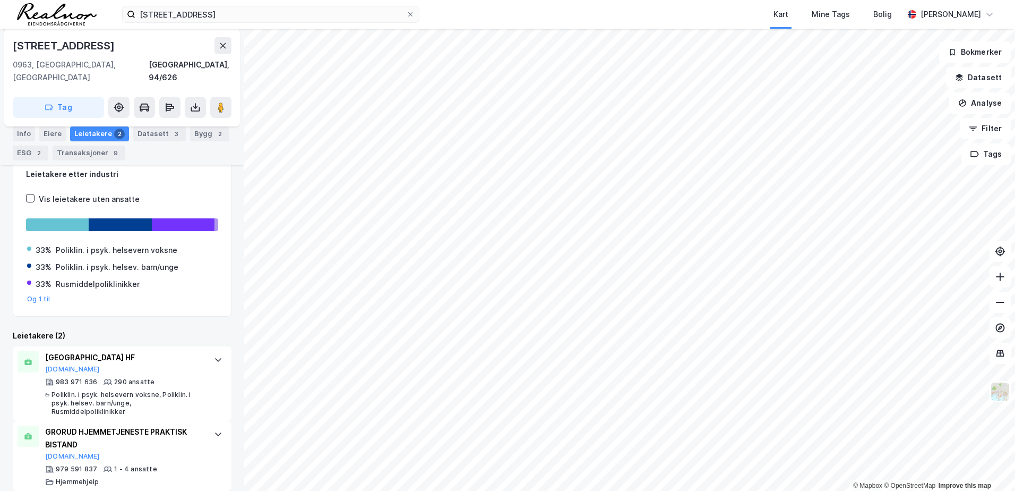
click at [210, 351] on div at bounding box center [218, 359] width 17 height 17
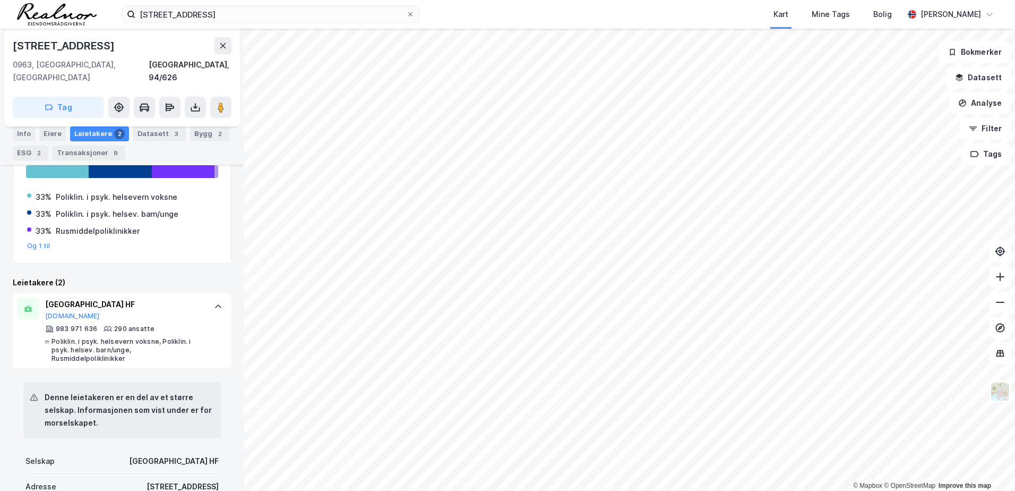
click at [214, 302] on icon at bounding box center [218, 306] width 8 height 8
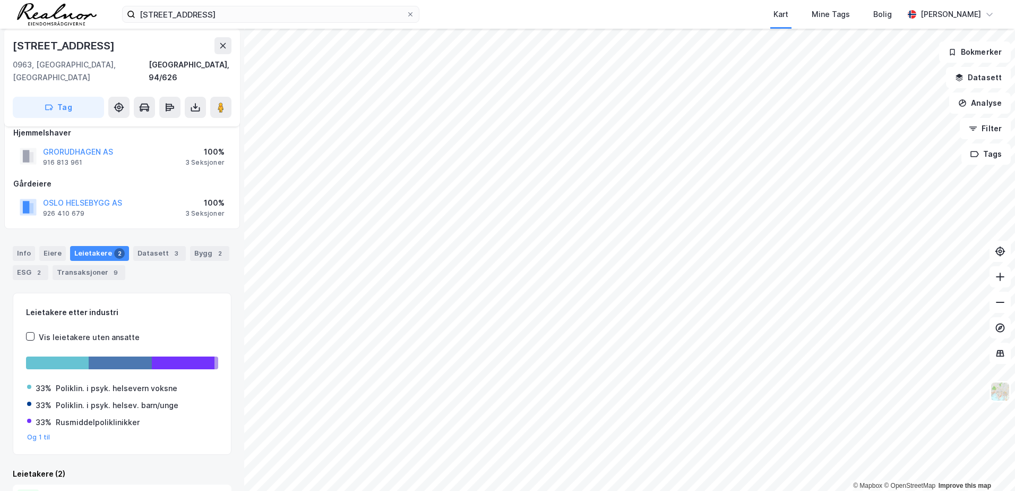
scroll to position [0, 0]
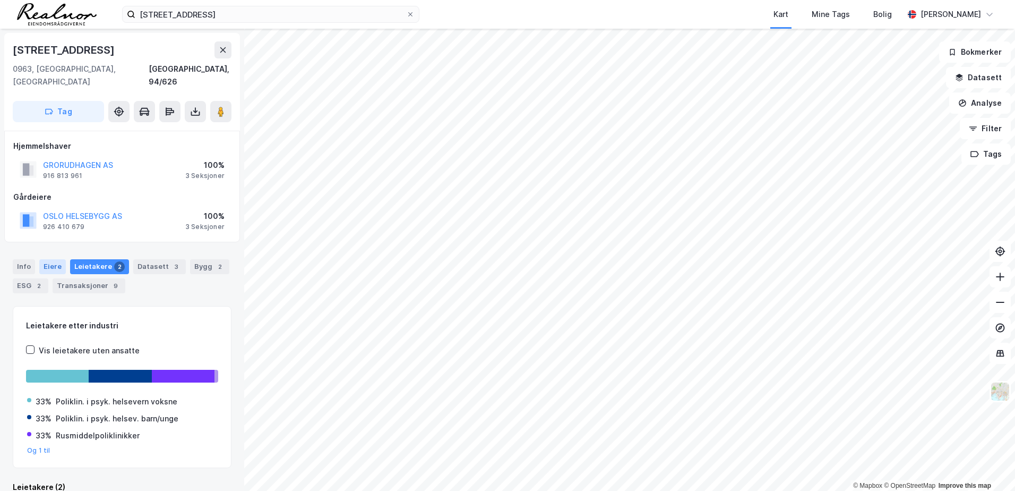
click at [50, 259] on div "Eiere" at bounding box center [52, 266] width 27 height 15
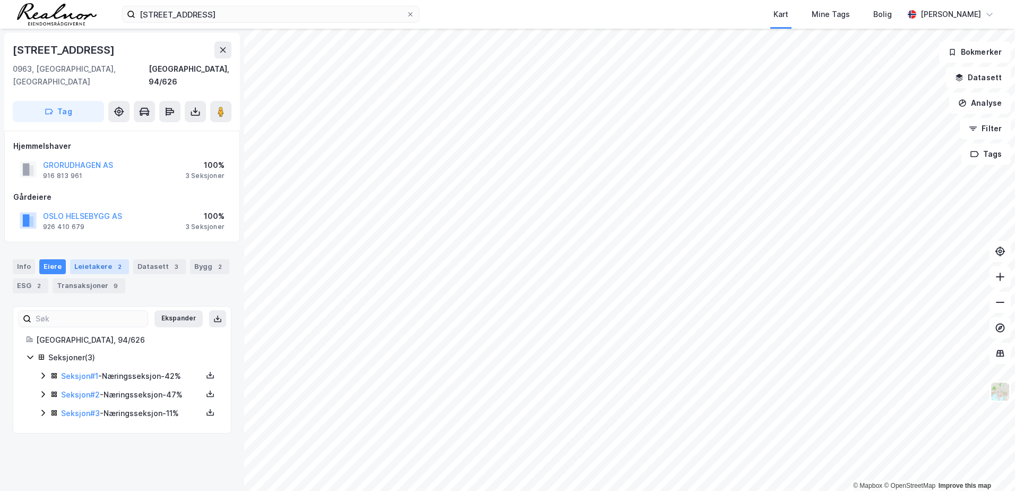
click at [96, 259] on div "Leietakere 2" at bounding box center [99, 266] width 59 height 15
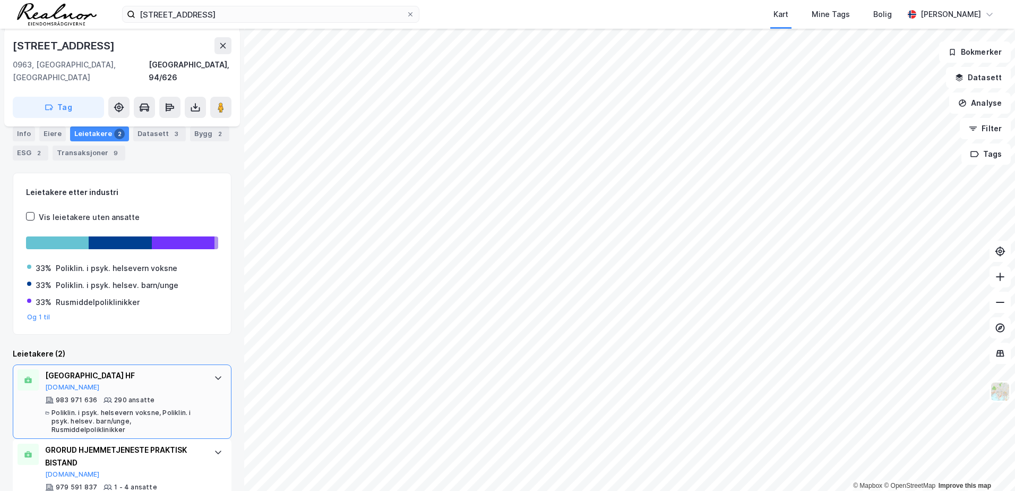
scroll to position [151, 0]
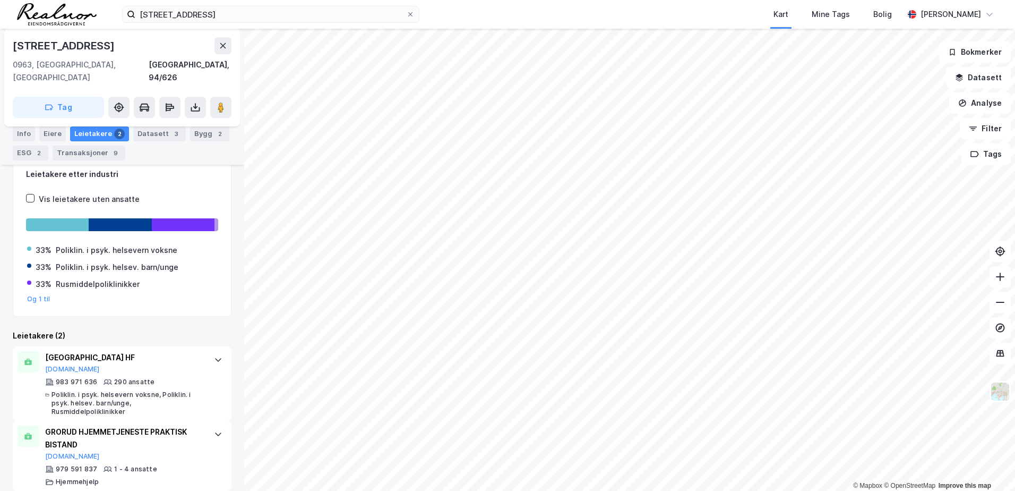
click at [20, 142] on div "Info Eiere Leietakere 2 Datasett 3 Bygg 2 ESG 2 Transaksjoner 9" at bounding box center [122, 143] width 219 height 34
click at [22, 138] on div "Info" at bounding box center [24, 133] width 22 height 15
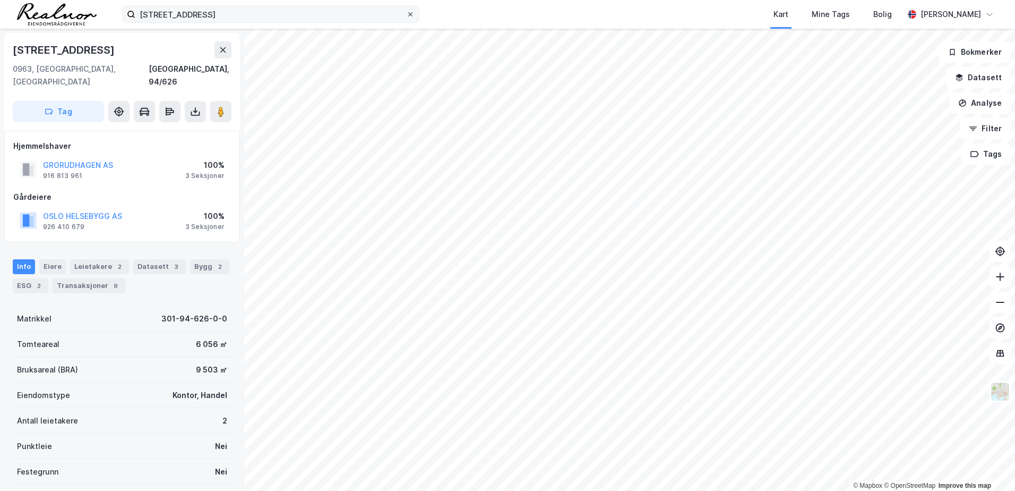
click at [409, 15] on icon at bounding box center [410, 14] width 4 height 4
click at [406, 15] on input "[STREET_ADDRESS]" at bounding box center [270, 14] width 271 height 16
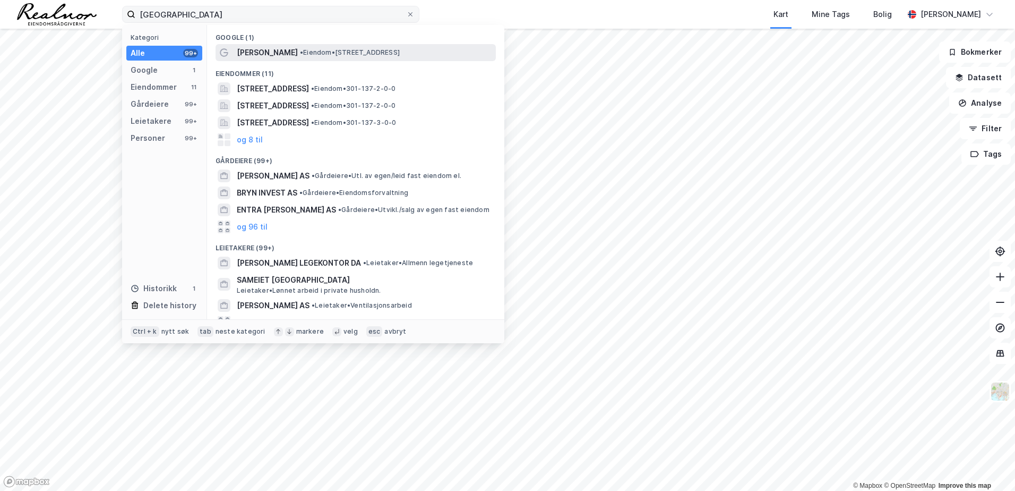
click at [279, 50] on span "[PERSON_NAME]" at bounding box center [267, 52] width 61 height 13
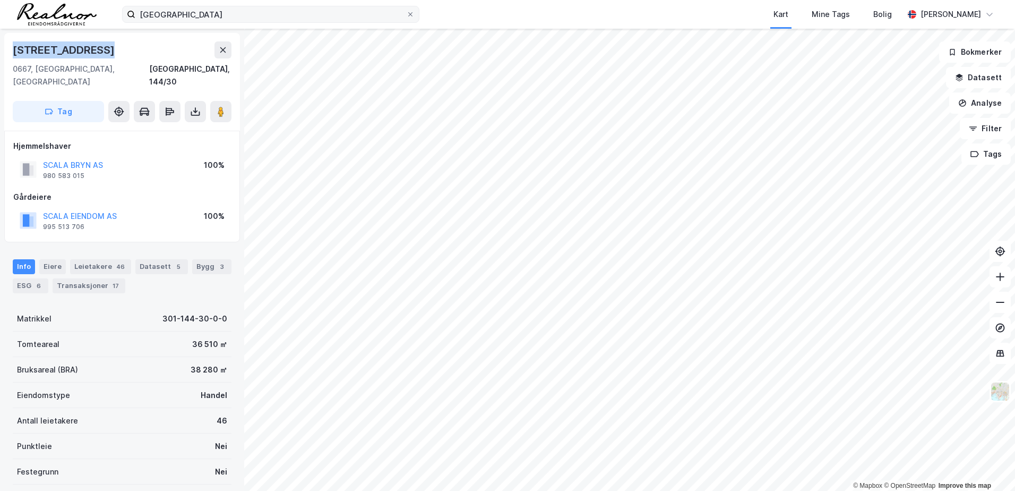
drag, startPoint x: 112, startPoint y: 57, endPoint x: 13, endPoint y: 55, distance: 98.3
click at [13, 55] on div "[STREET_ADDRESS]" at bounding box center [122, 49] width 219 height 17
copy div "[STREET_ADDRESS]"
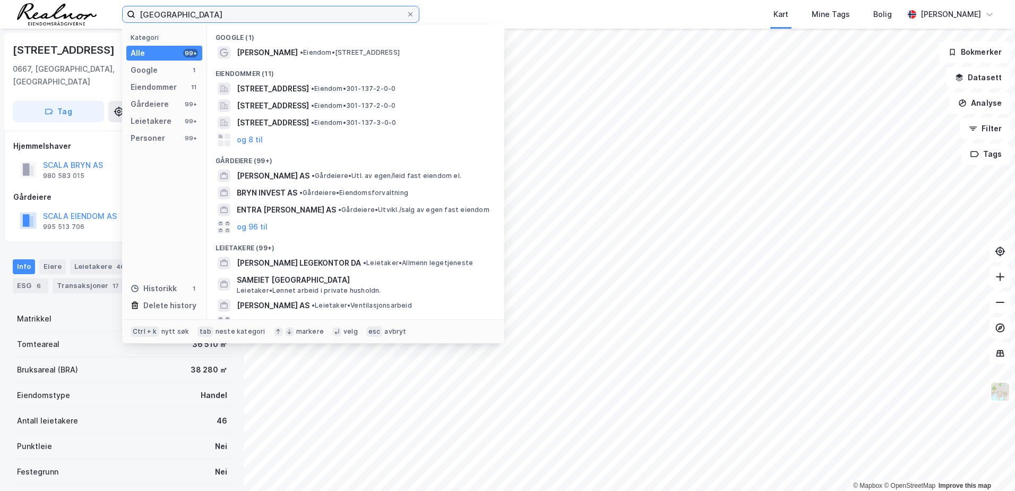
drag, startPoint x: 356, startPoint y: 14, endPoint x: -2, endPoint y: -19, distance: 359.5
click at [0, 0] on html "bryn senter Kategori Alle 99+ Google 1 Eiendommer 11 Gårdeiere 99+ Leietakere 9…" at bounding box center [507, 245] width 1015 height 491
paste input "[STREET_ADDRESS]"
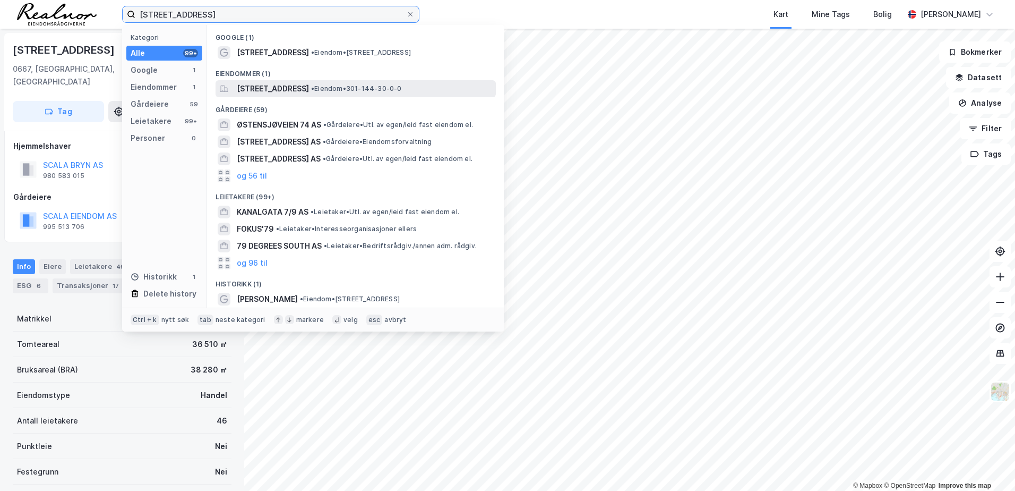
type input "[STREET_ADDRESS]"
click at [280, 89] on span "[STREET_ADDRESS]" at bounding box center [273, 88] width 72 height 13
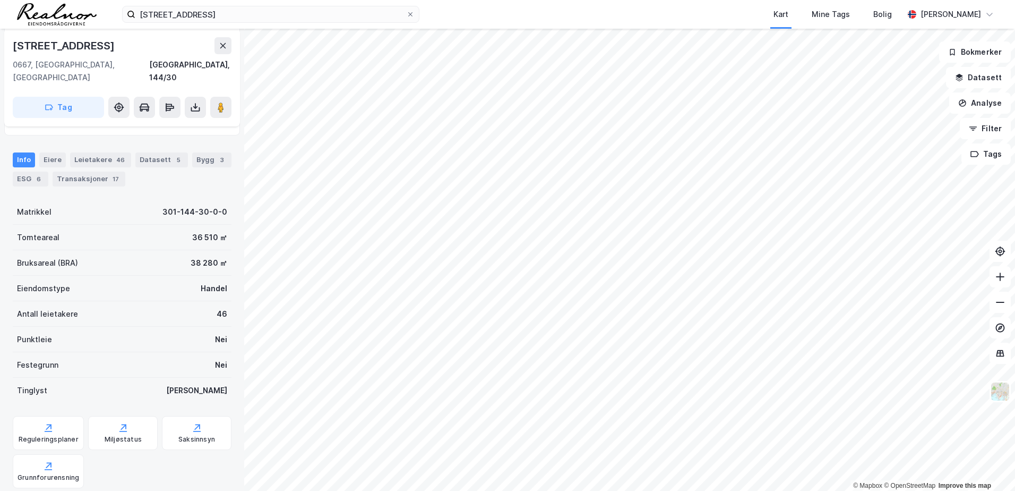
scroll to position [107, 0]
click at [192, 422] on icon at bounding box center [197, 427] width 11 height 11
drag, startPoint x: 107, startPoint y: 41, endPoint x: 11, endPoint y: 42, distance: 96.1
click at [11, 42] on div "[STREET_ADDRESS]" at bounding box center [122, 78] width 236 height 98
copy div "[STREET_ADDRESS]"
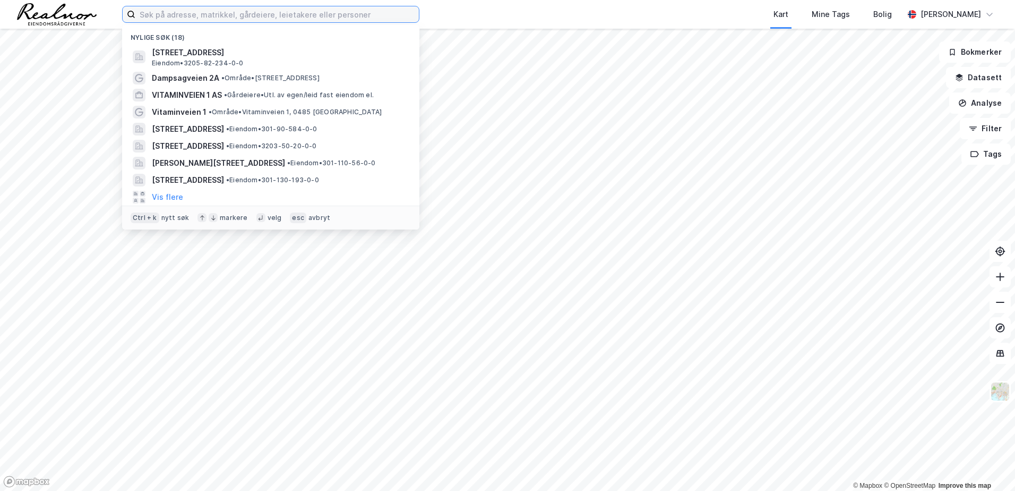
click at [218, 11] on input at bounding box center [277, 14] width 284 height 16
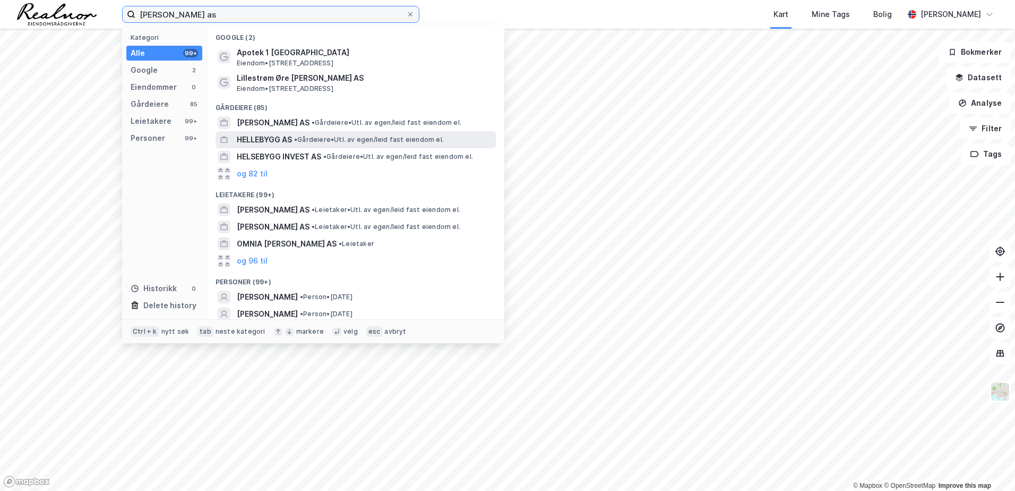
type input "romerike helsebygg as"
click at [271, 139] on span "HELLEBYGG AS" at bounding box center [264, 139] width 55 height 13
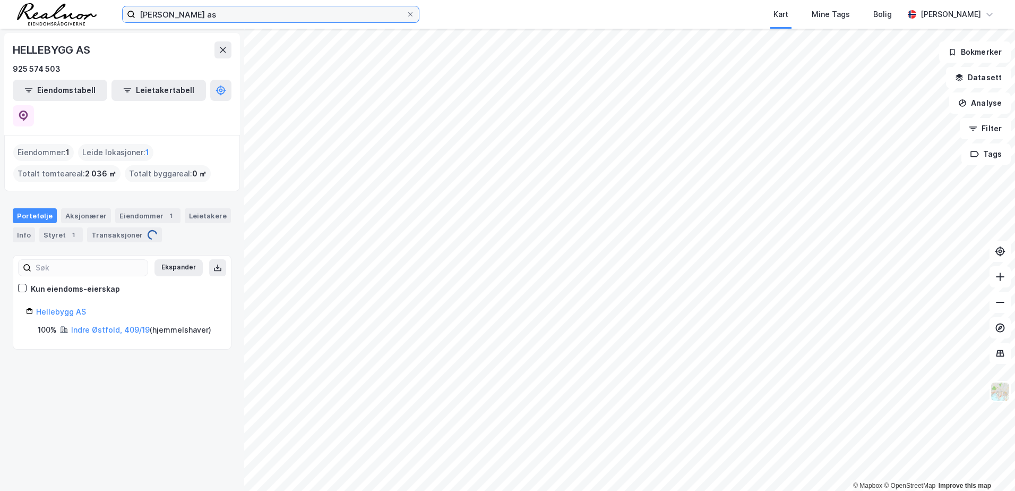
click at [299, 10] on input "romerike helsebygg as" at bounding box center [270, 14] width 271 height 16
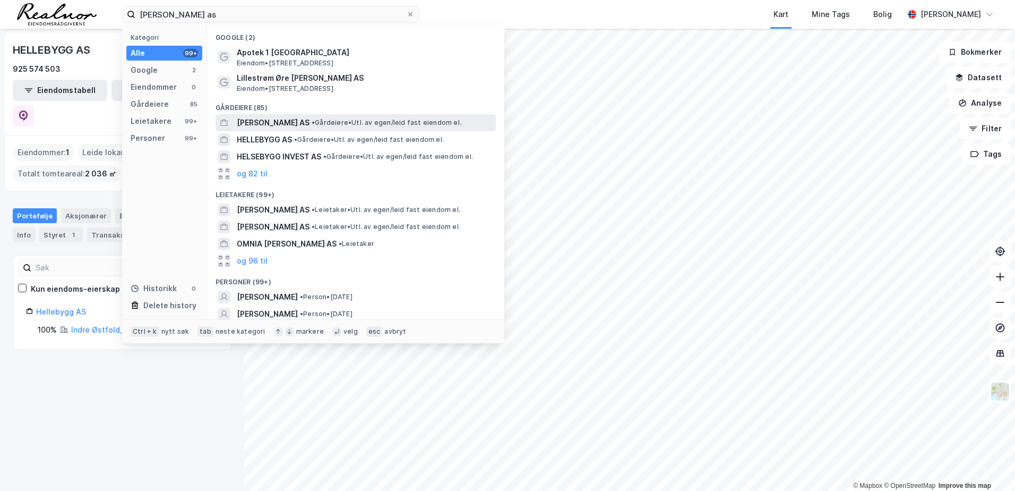
click at [291, 120] on span "[PERSON_NAME] AS" at bounding box center [273, 122] width 73 height 13
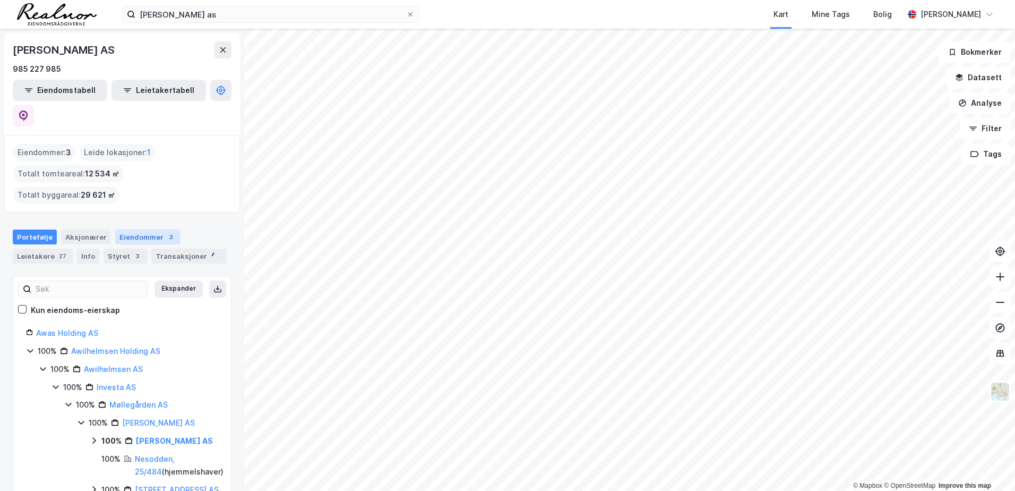
click at [146, 229] on div "Eiendommer 3" at bounding box center [147, 236] width 65 height 15
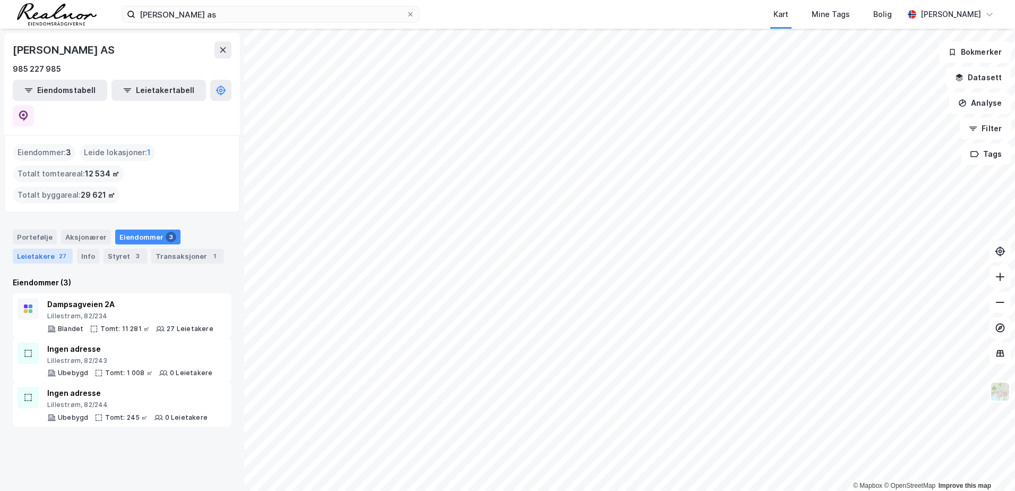
click at [33, 249] on div "Leietakere 27" at bounding box center [43, 256] width 60 height 15
